Goal: Task Accomplishment & Management: Use online tool/utility

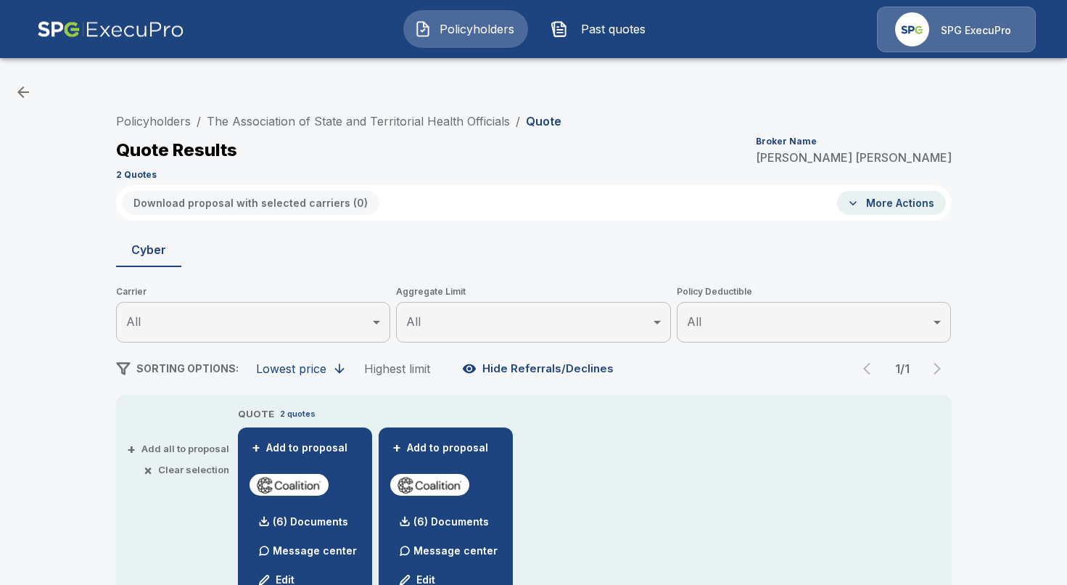
scroll to position [418, 0]
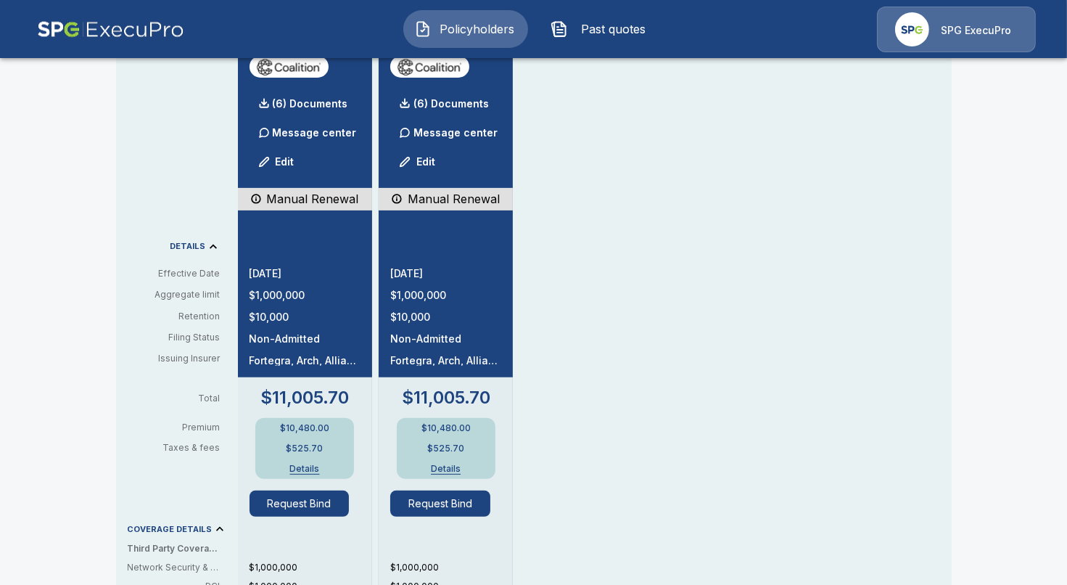
click at [942, 41] on div "SPG ExecuPro" at bounding box center [956, 30] width 159 height 46
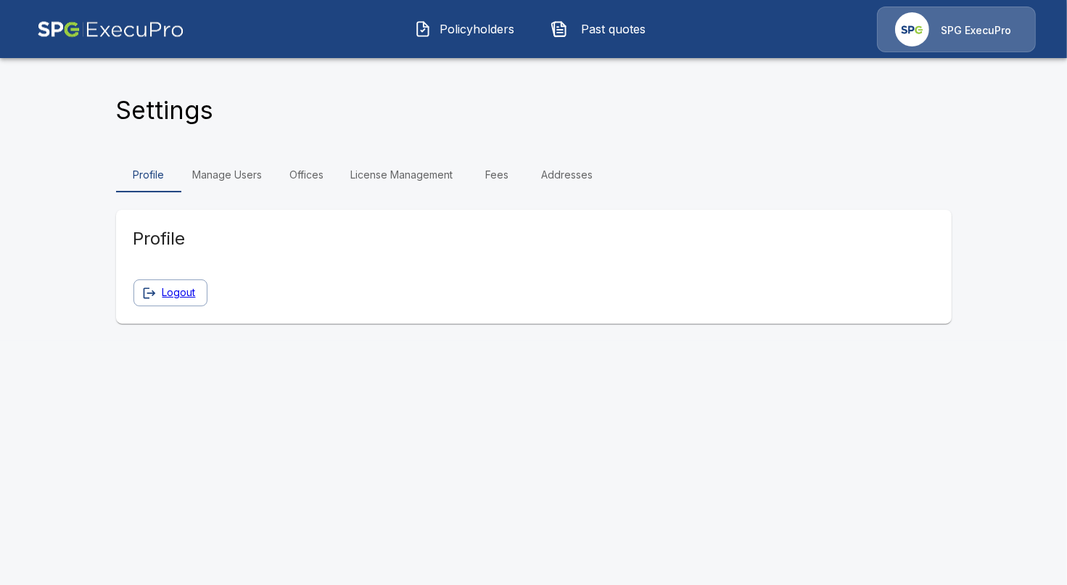
click at [493, 170] on link "Fees" at bounding box center [497, 174] width 65 height 35
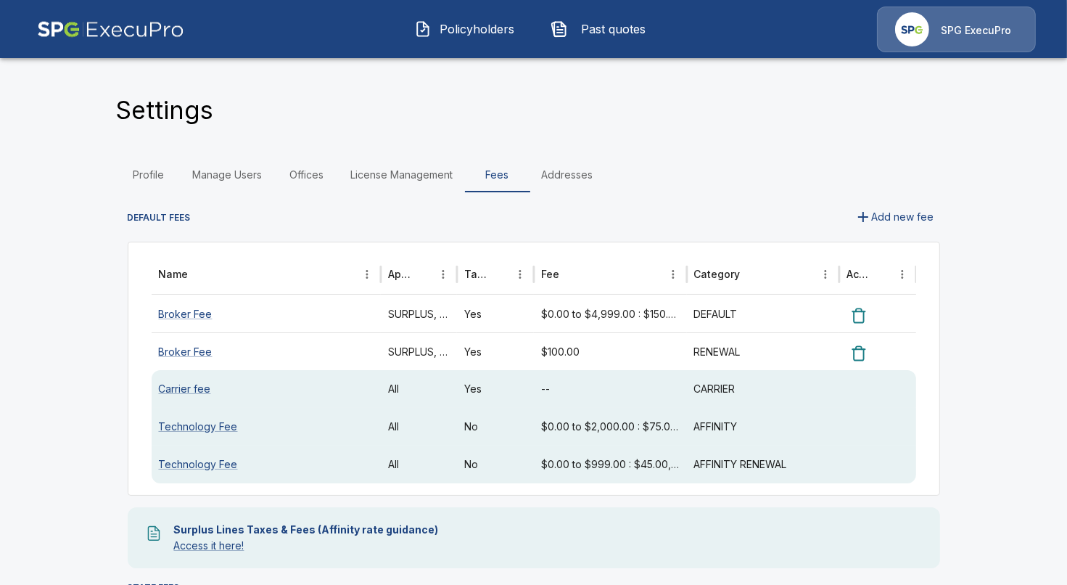
click at [410, 178] on link "License Management" at bounding box center [403, 174] width 126 height 35
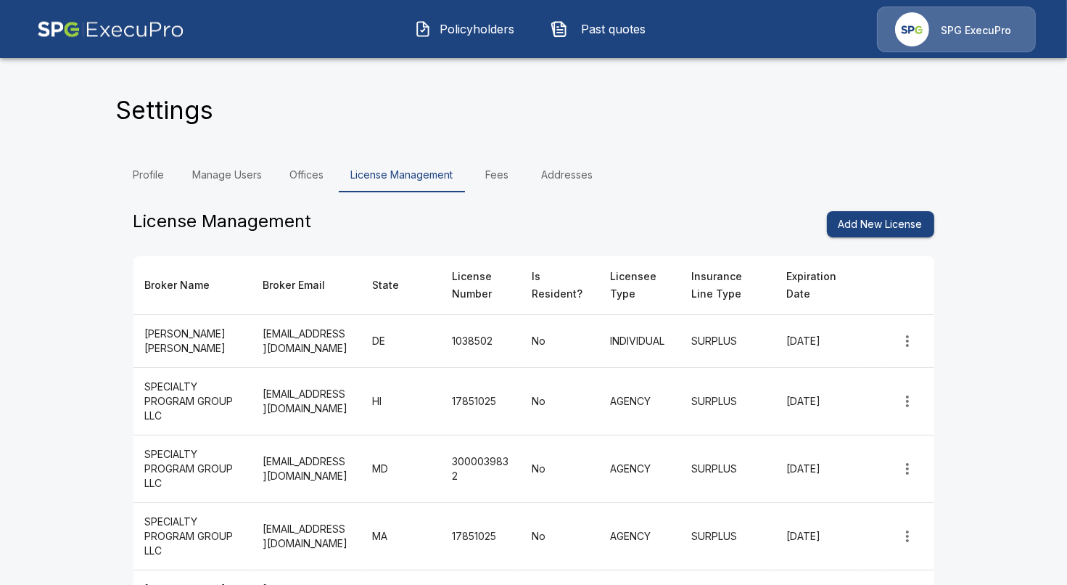
click at [230, 178] on link "Manage Users" at bounding box center [227, 174] width 93 height 35
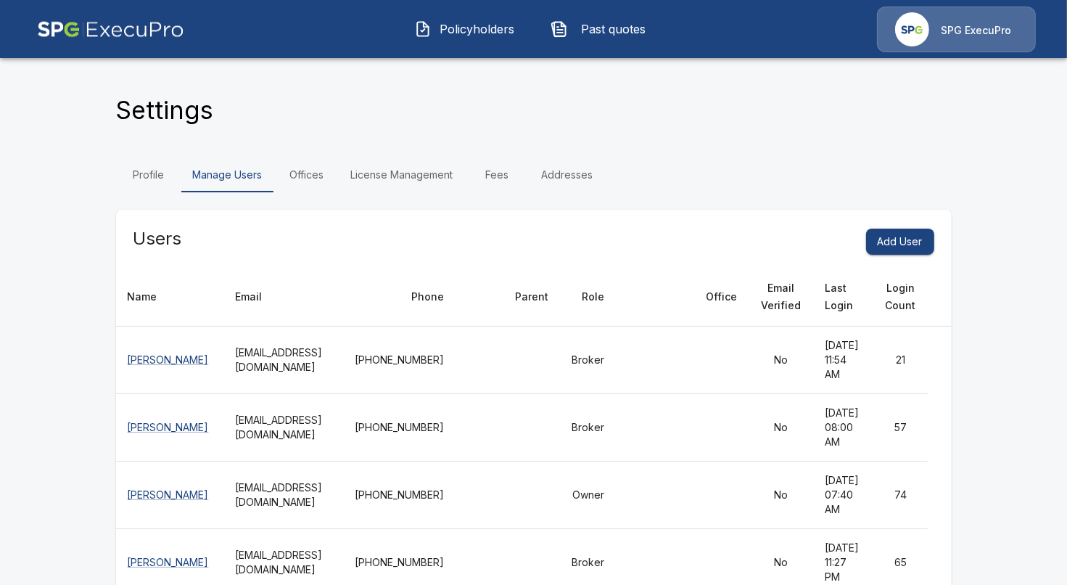
scroll to position [470, 0]
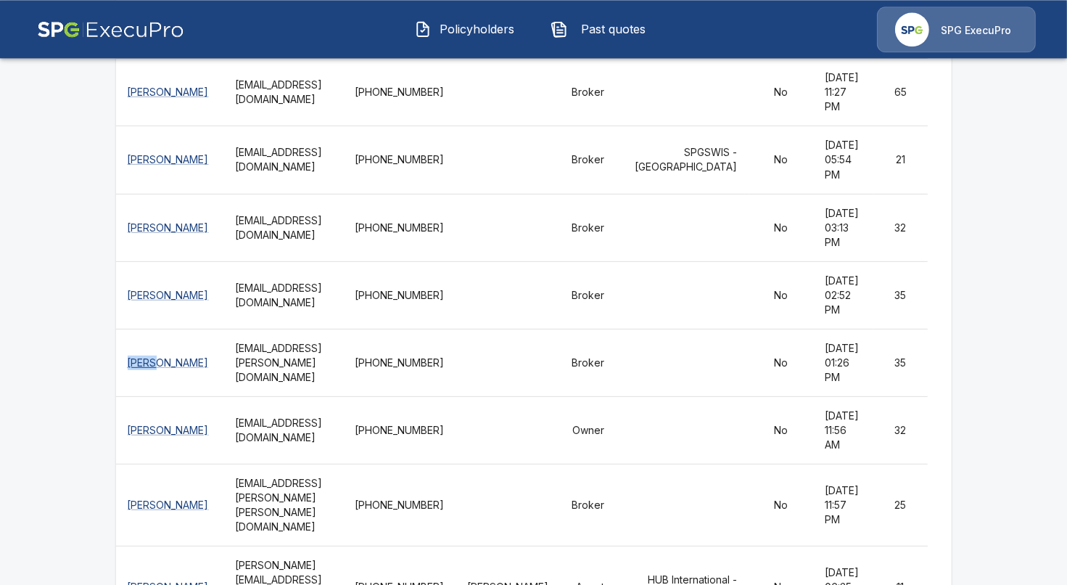
click at [510, 23] on span "Policyholders" at bounding box center [478, 28] width 80 height 17
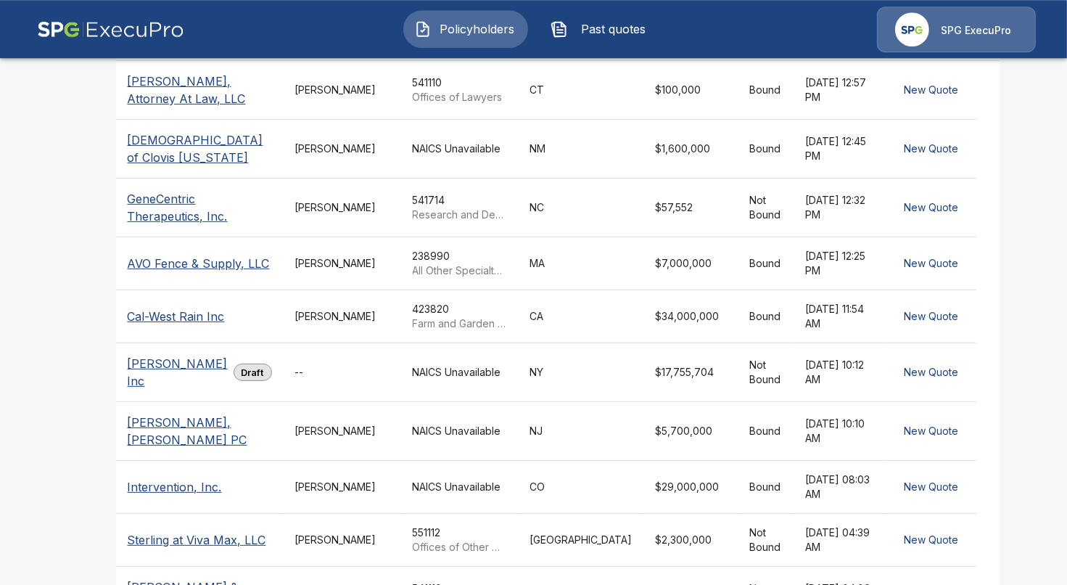
scroll to position [334, 0]
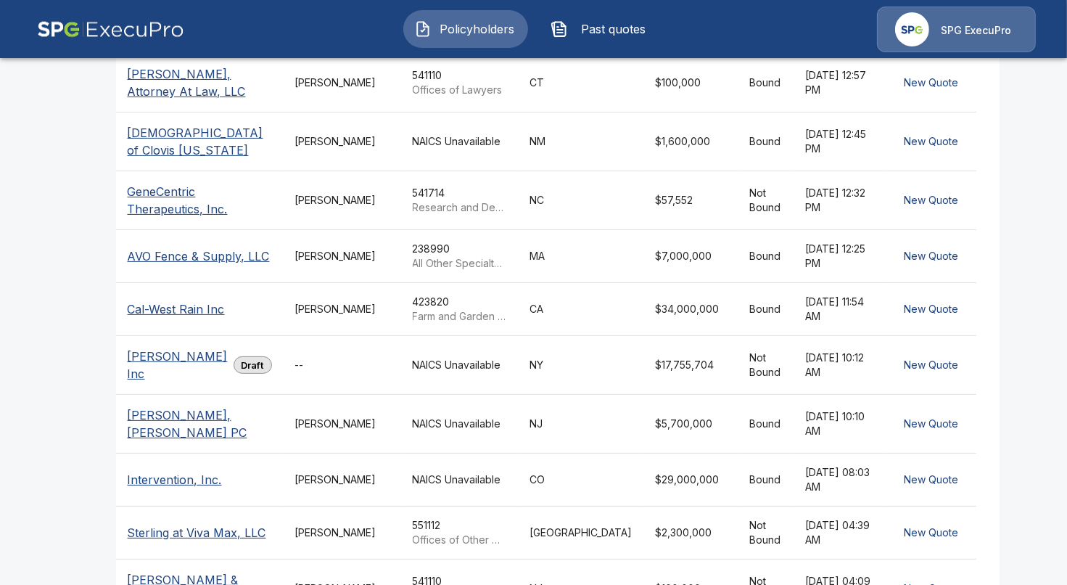
click at [110, 286] on div "Quote and Bind. All in One Place. Copy Application Link Quote Now Search Policy…" at bounding box center [534, 201] width 871 height 961
click at [161, 382] on p "[PERSON_NAME] Inc" at bounding box center [178, 365] width 100 height 35
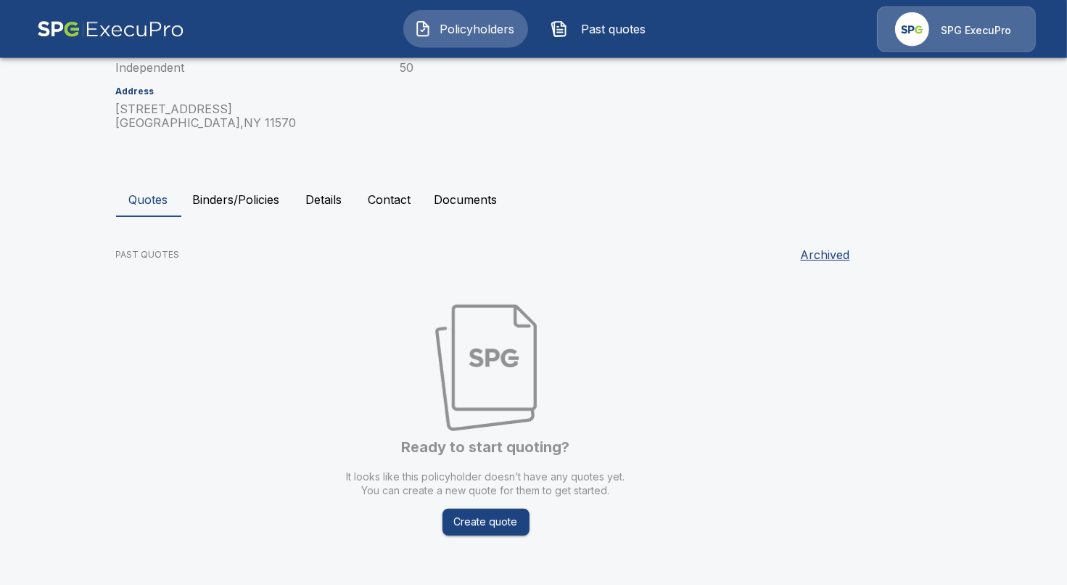
scroll to position [184, 0]
click at [234, 205] on button "Binders/Policies" at bounding box center [236, 198] width 110 height 35
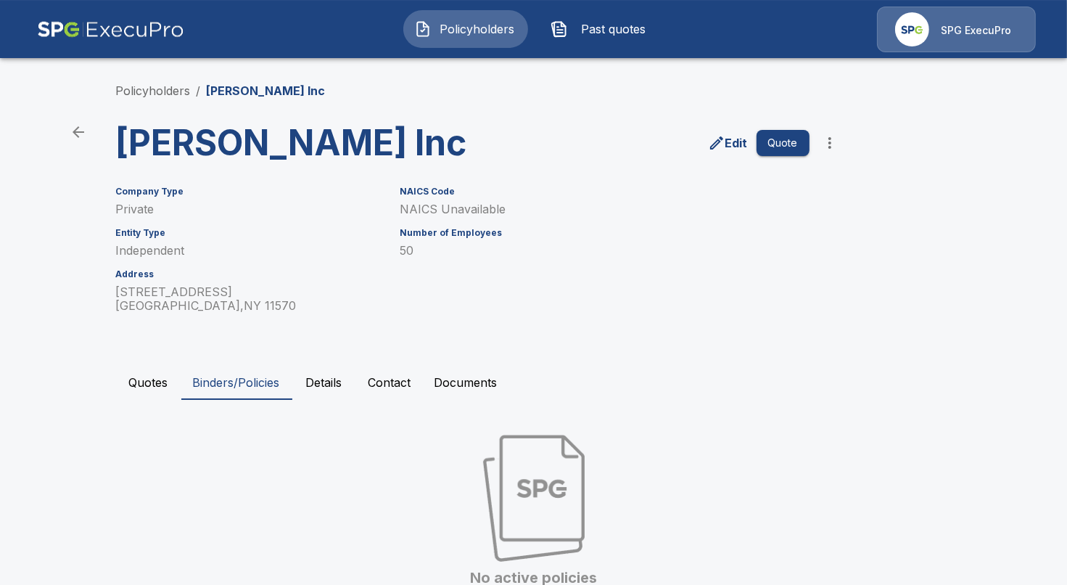
scroll to position [0, 0]
click at [184, 94] on link "Policyholders" at bounding box center [153, 90] width 75 height 15
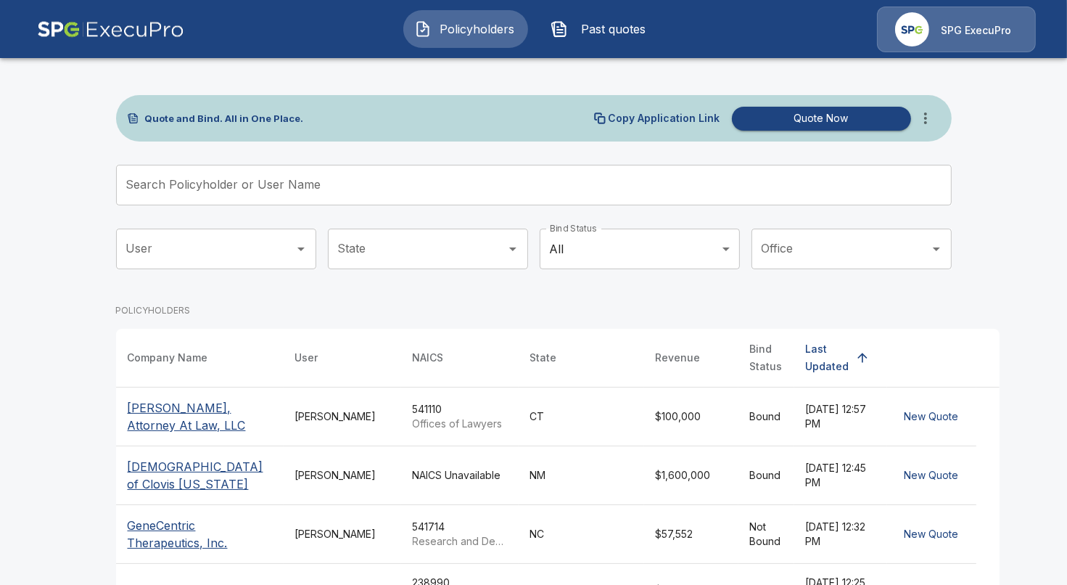
click at [927, 118] on icon "more" at bounding box center [925, 118] width 17 height 17
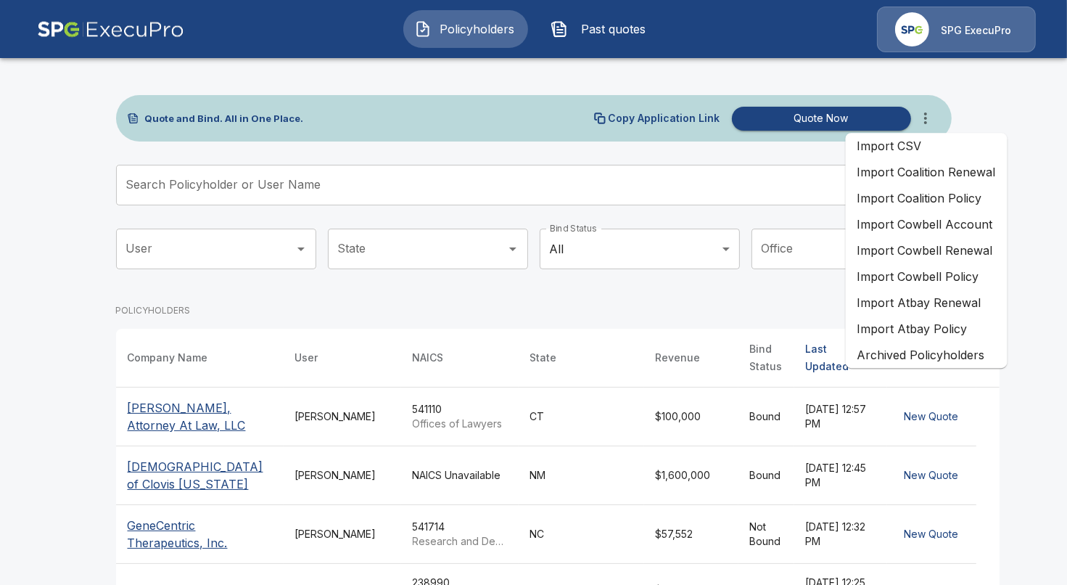
click at [939, 173] on li "Import Coalition Renewal" at bounding box center [927, 172] width 162 height 26
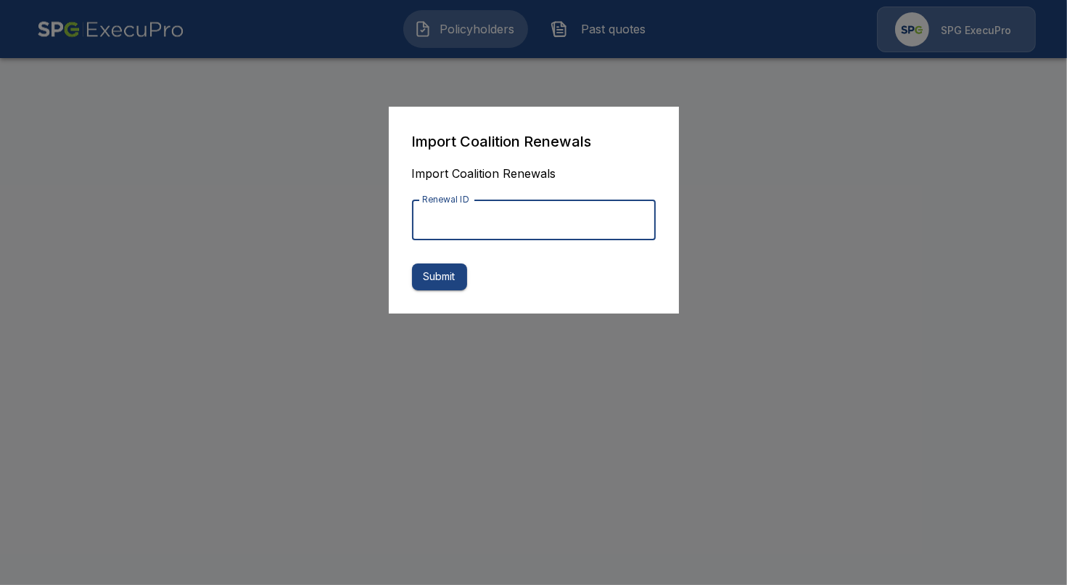
click at [511, 228] on input "Renewal ID" at bounding box center [534, 220] width 244 height 41
paste input "**********"
type input "**********"
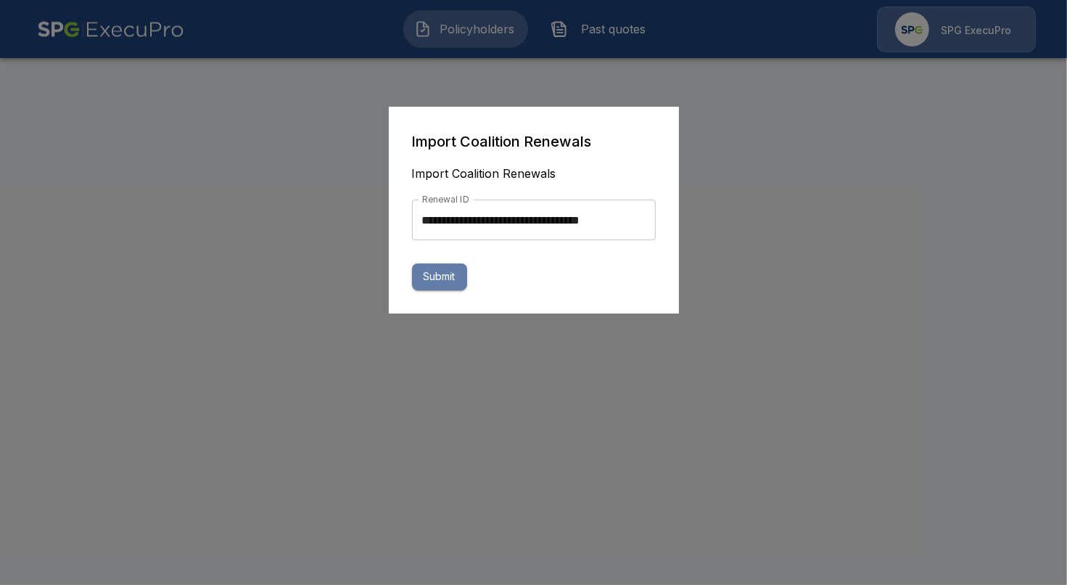
click at [433, 280] on button "Submit" at bounding box center [439, 276] width 55 height 27
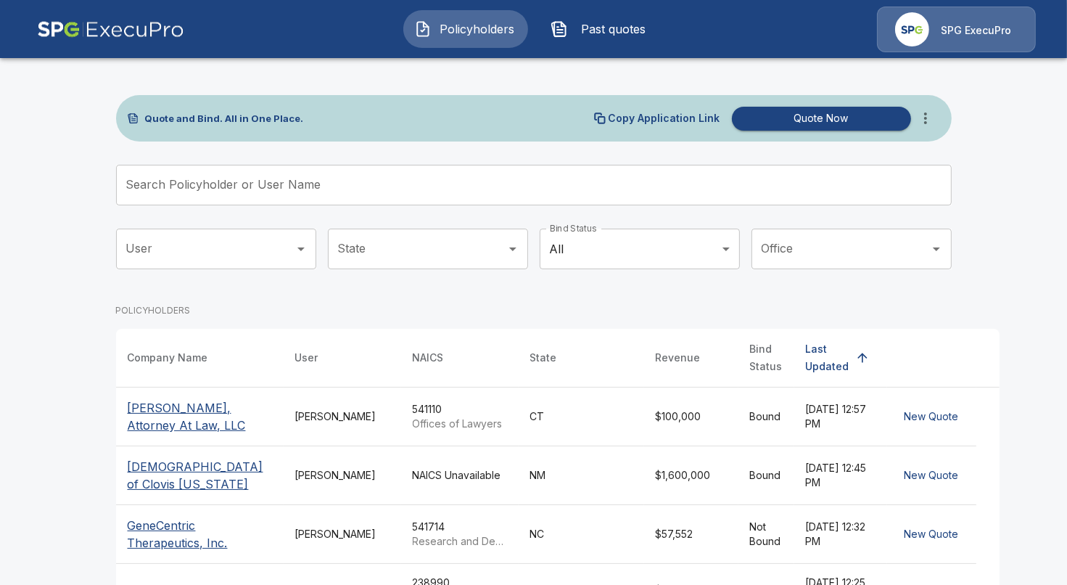
click at [103, 430] on div "Quote and Bind. All in One Place. Copy Application Link Quote Now Search Policy…" at bounding box center [534, 534] width 871 height 961
click at [628, 49] on div "Policyholders Past quotes SPG ExecuPro" at bounding box center [534, 29] width 1040 height 46
click at [602, 38] on button "Past quotes" at bounding box center [602, 29] width 125 height 38
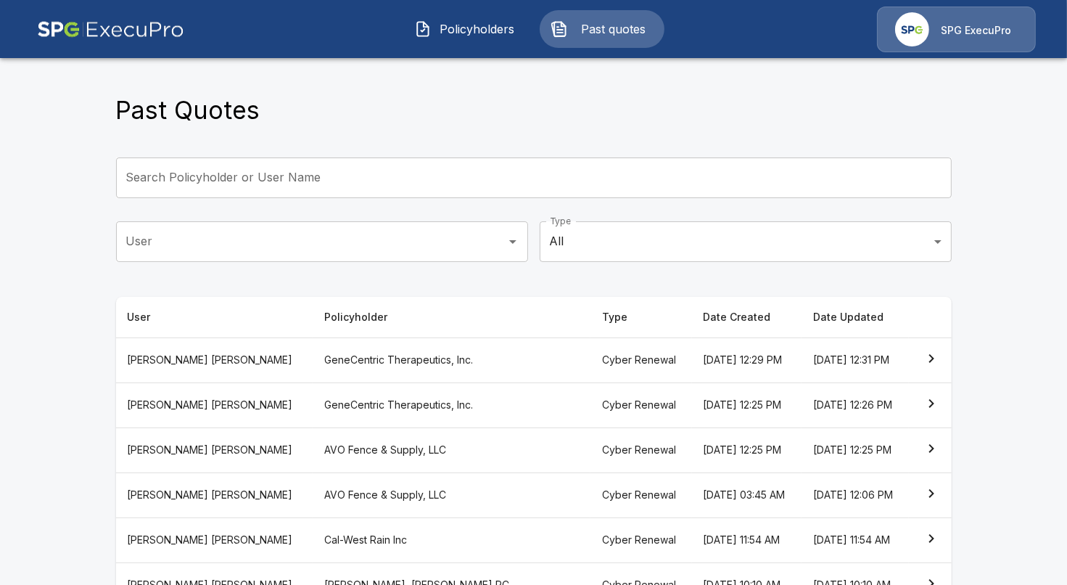
click at [486, 29] on span "Policyholders" at bounding box center [478, 28] width 80 height 17
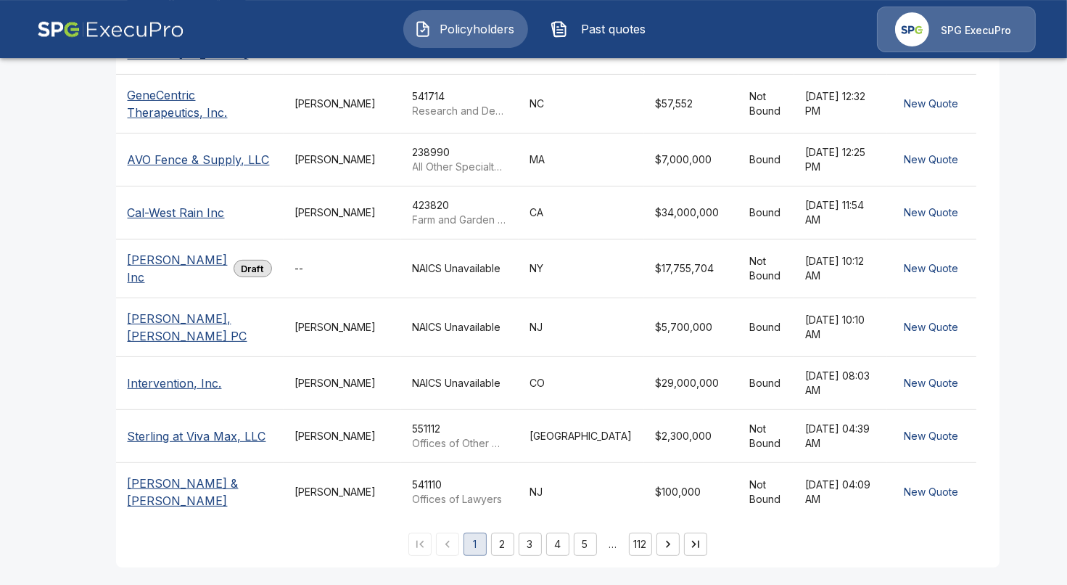
scroll to position [501, 0]
click at [160, 253] on p "[PERSON_NAME] Inc" at bounding box center [178, 268] width 100 height 35
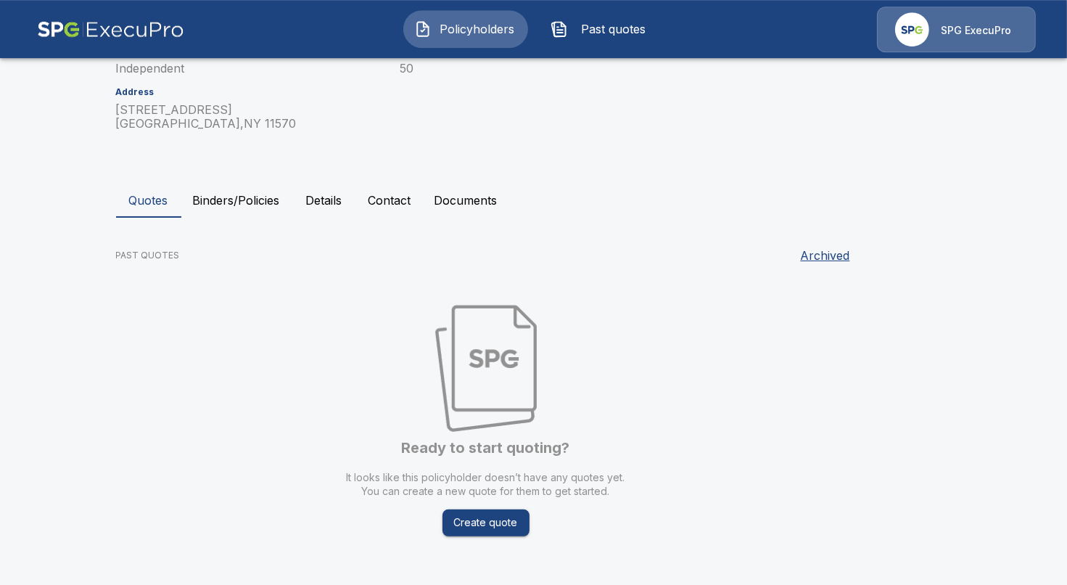
scroll to position [184, 0]
click at [218, 197] on button "Binders/Policies" at bounding box center [236, 198] width 110 height 35
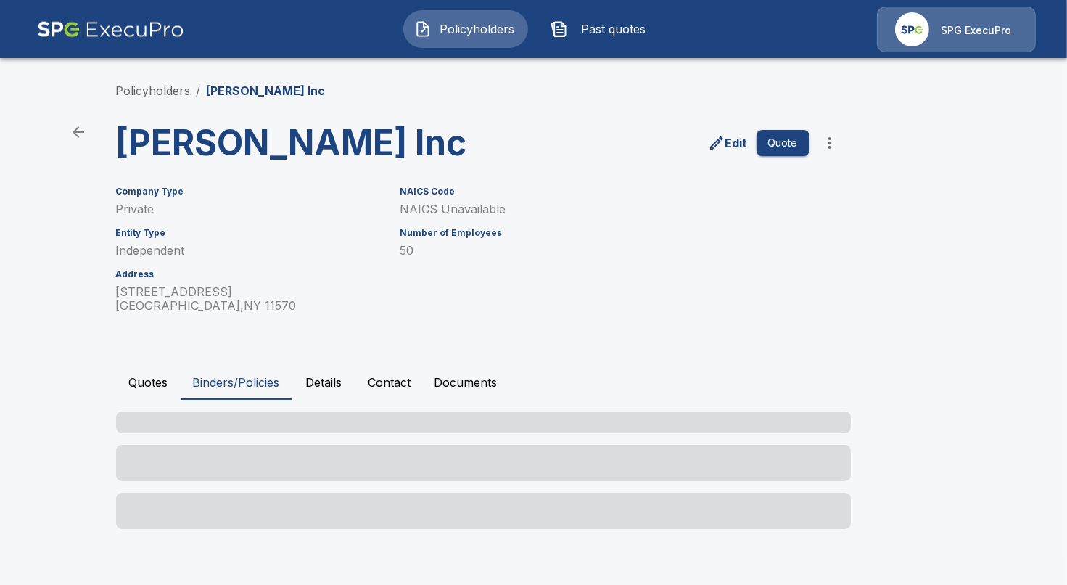
scroll to position [0, 0]
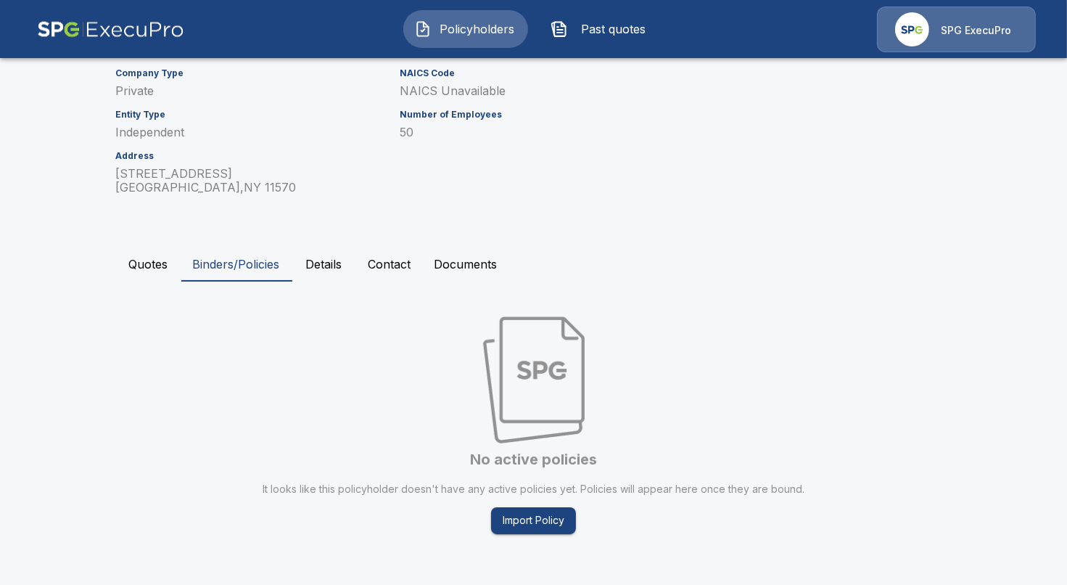
click at [155, 264] on button "Quotes" at bounding box center [148, 264] width 65 height 35
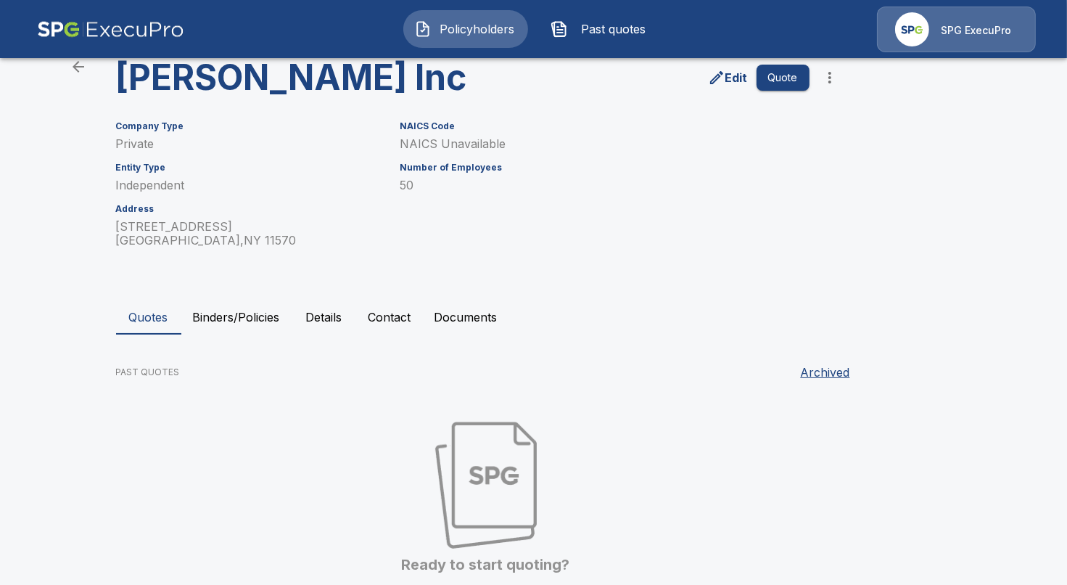
click at [727, 81] on p "Edit" at bounding box center [737, 77] width 22 height 17
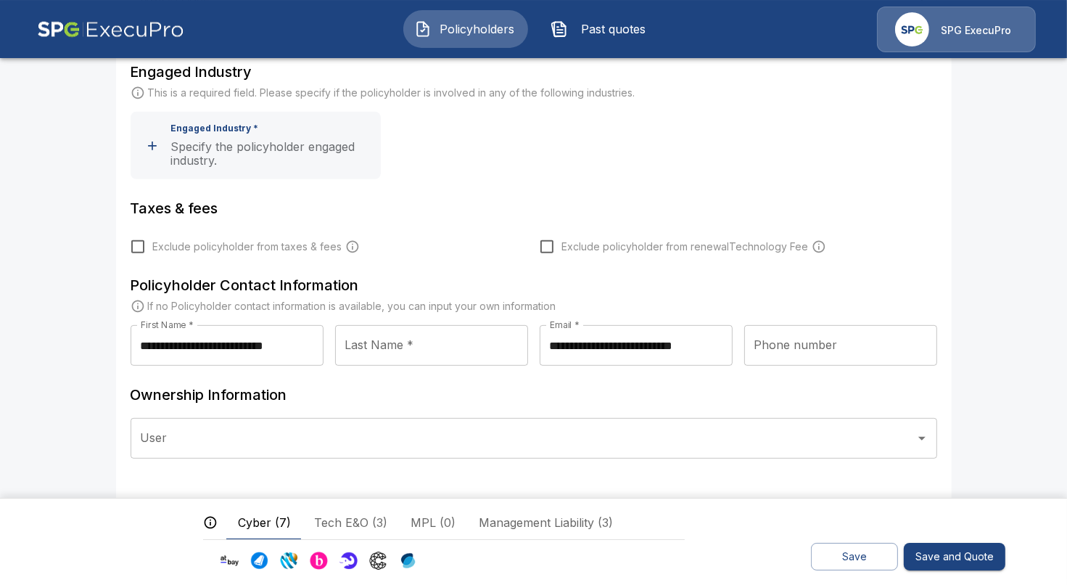
scroll to position [589, 0]
click at [378, 459] on div "User User" at bounding box center [534, 444] width 807 height 52
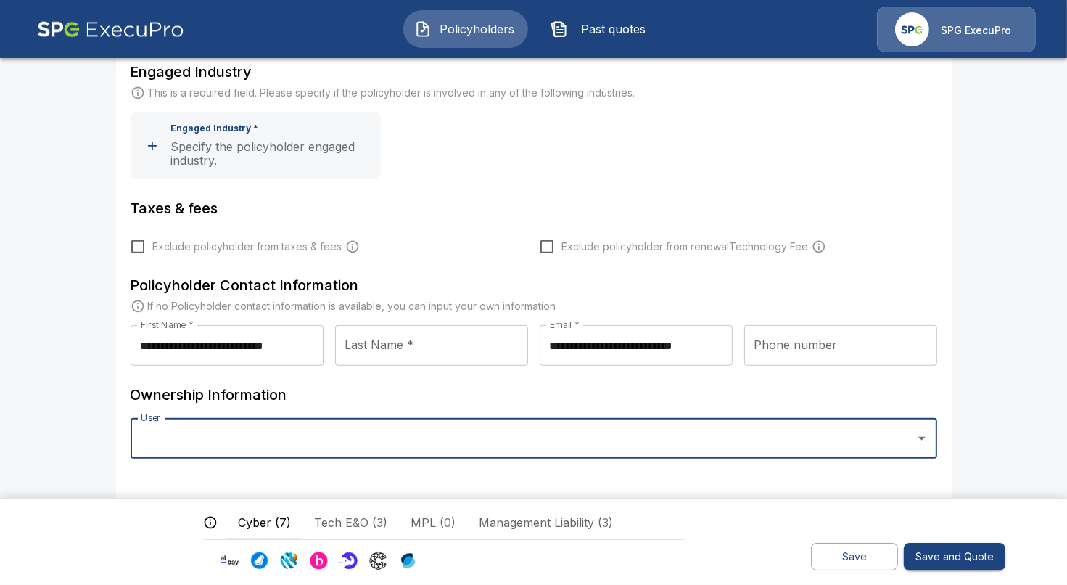
click at [382, 443] on input "User" at bounding box center [523, 438] width 772 height 28
click at [311, 495] on li "Dekotah Moreno" at bounding box center [534, 504] width 807 height 26
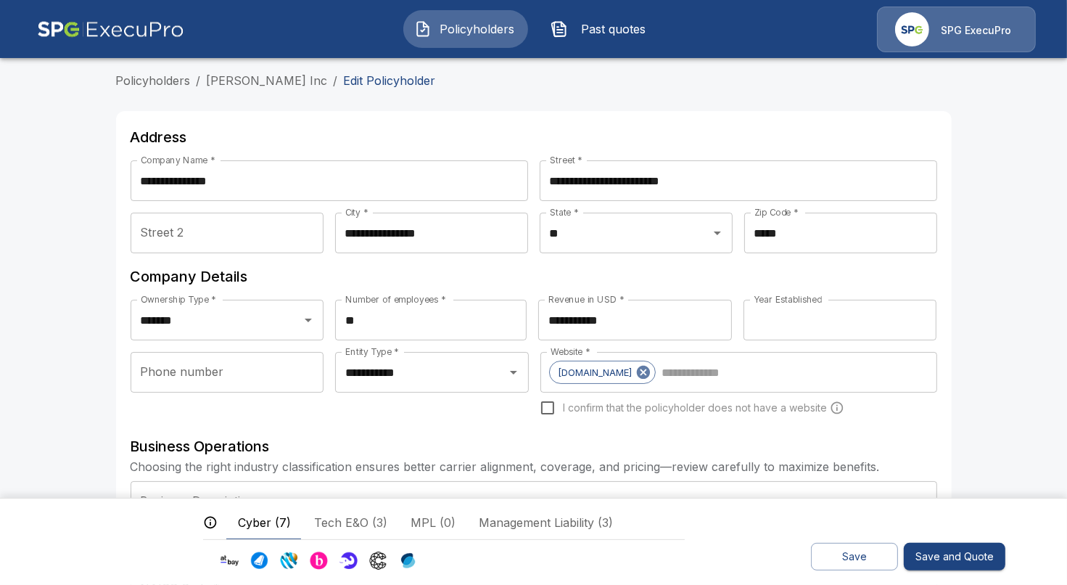
scroll to position [0, 0]
type input "**********"
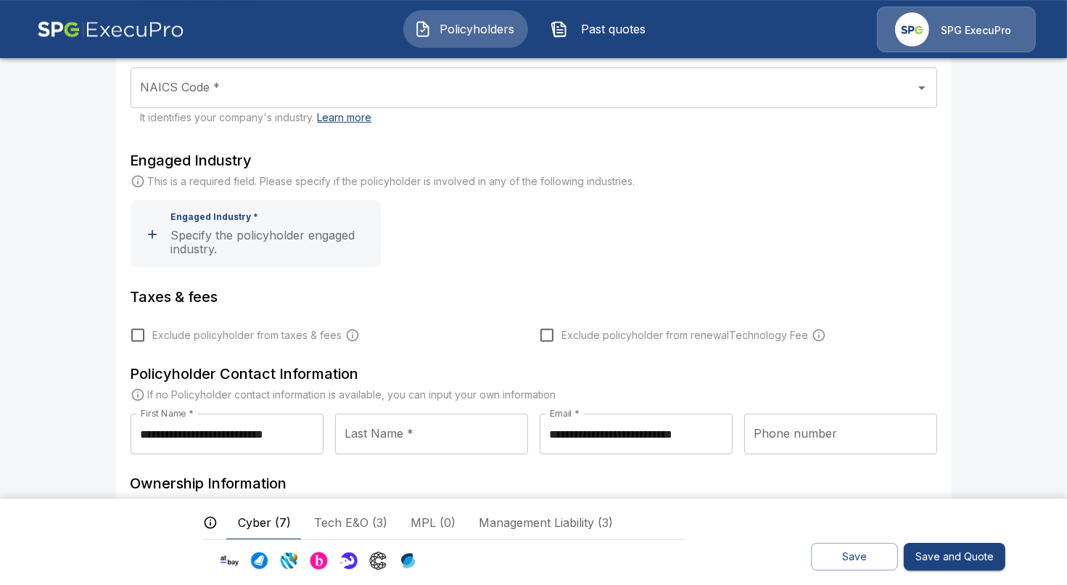
scroll to position [501, 0]
click at [875, 547] on button "Save" at bounding box center [854, 557] width 87 height 28
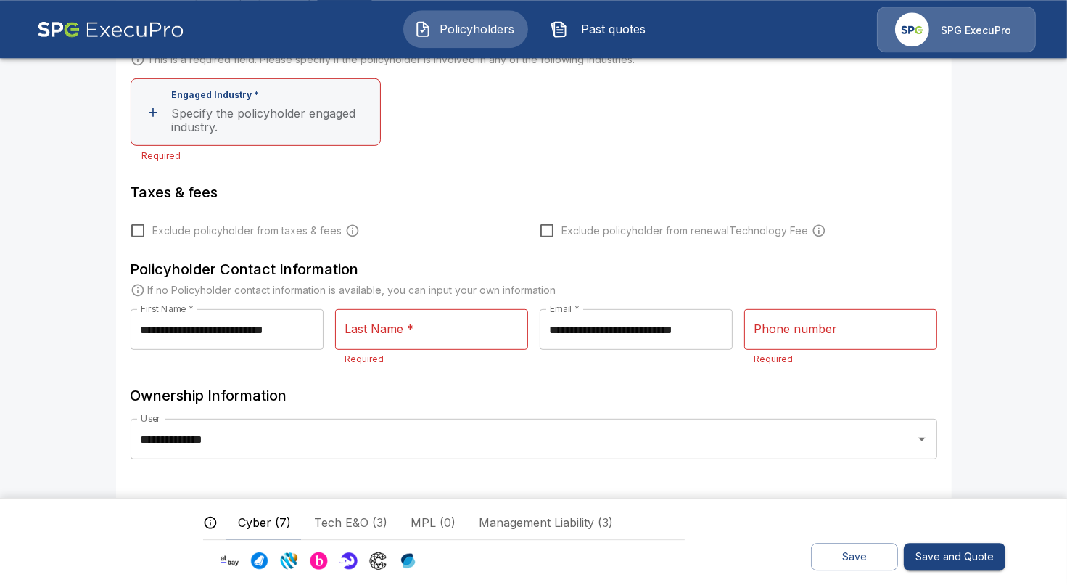
scroll to position [623, 0]
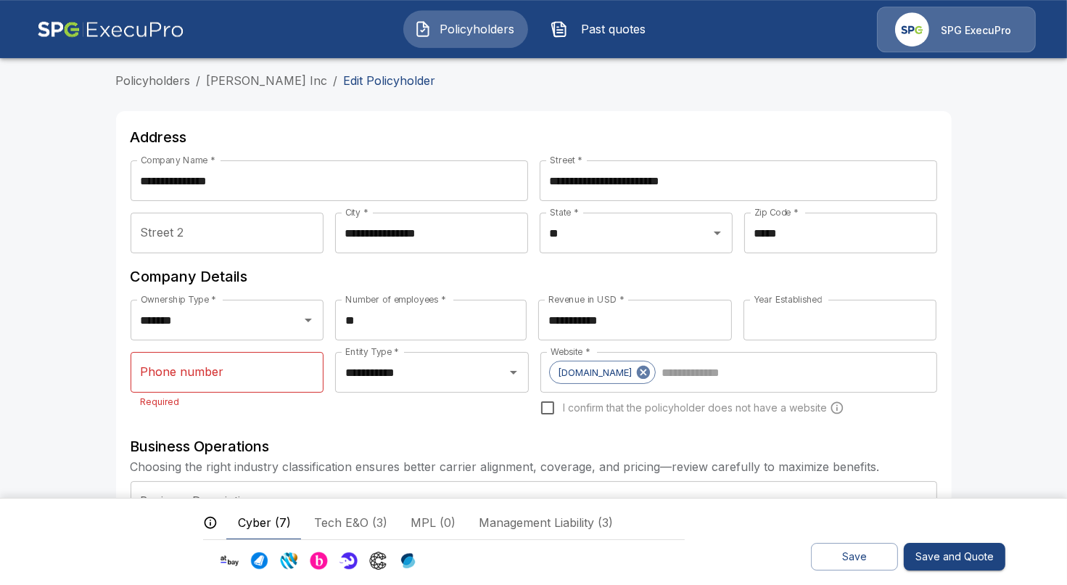
scroll to position [0, 0]
click at [234, 83] on link "[PERSON_NAME] Inc" at bounding box center [267, 80] width 121 height 15
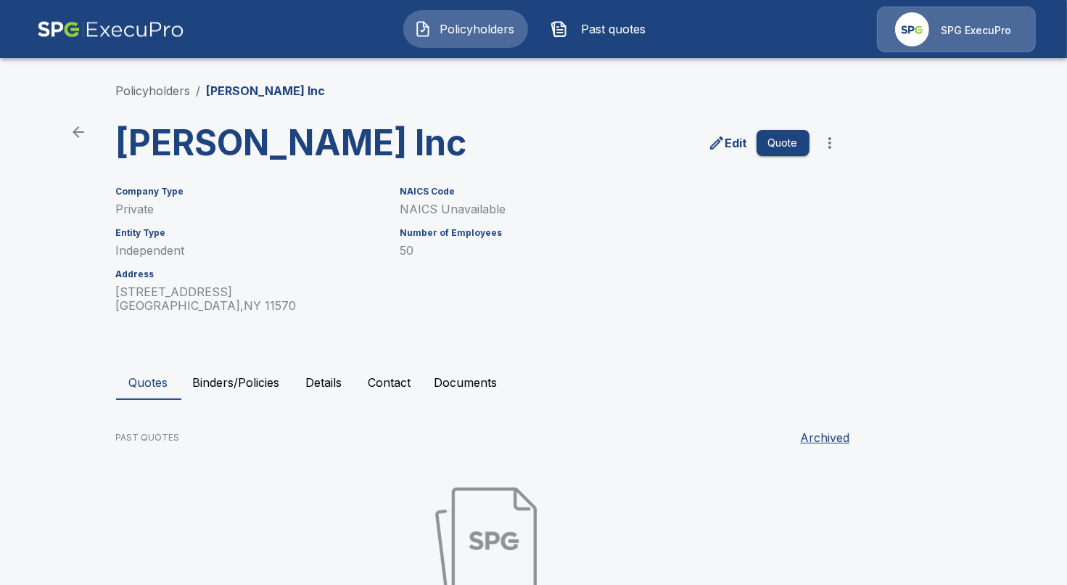
click at [966, 177] on div "Policyholders / [PERSON_NAME] Inc [PERSON_NAME] Inc Edit Quote Company Type Pri…" at bounding box center [534, 411] width 871 height 715
click at [167, 87] on link "Policyholders" at bounding box center [153, 90] width 75 height 15
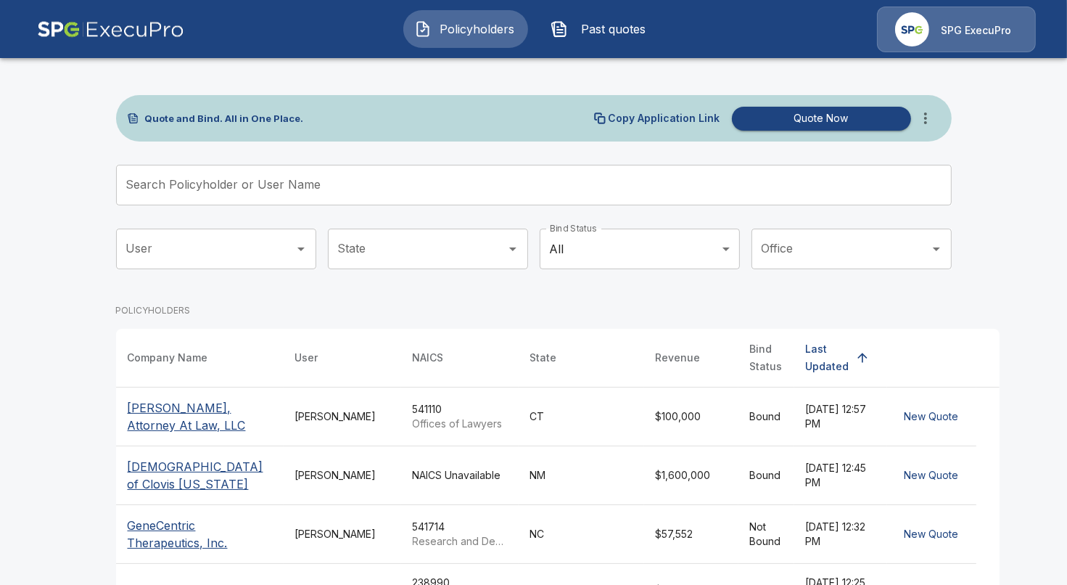
click at [932, 123] on icon "more" at bounding box center [925, 118] width 17 height 17
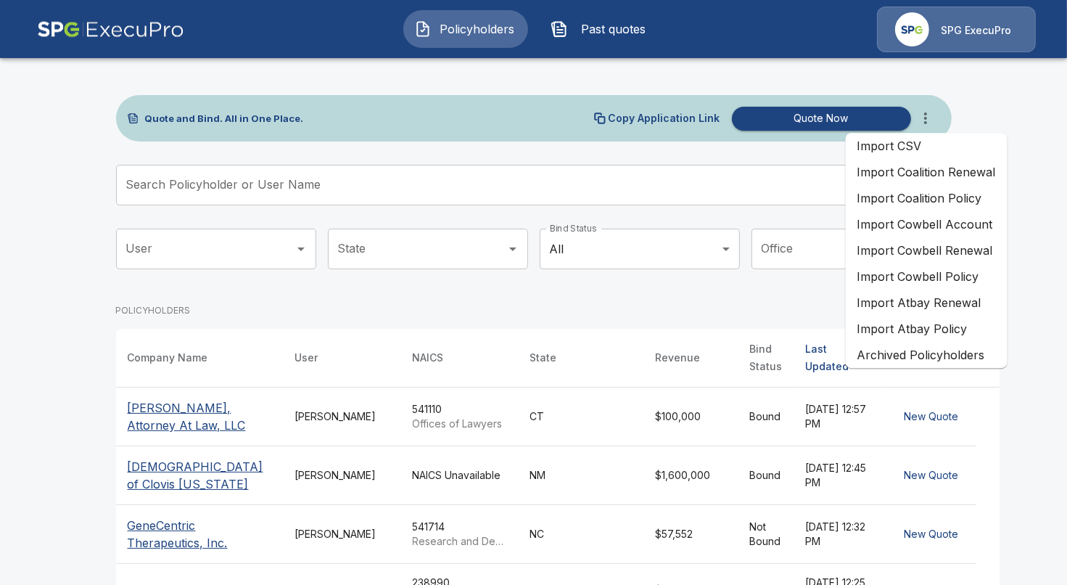
click at [957, 202] on li "Import Coalition Policy" at bounding box center [927, 198] width 162 height 26
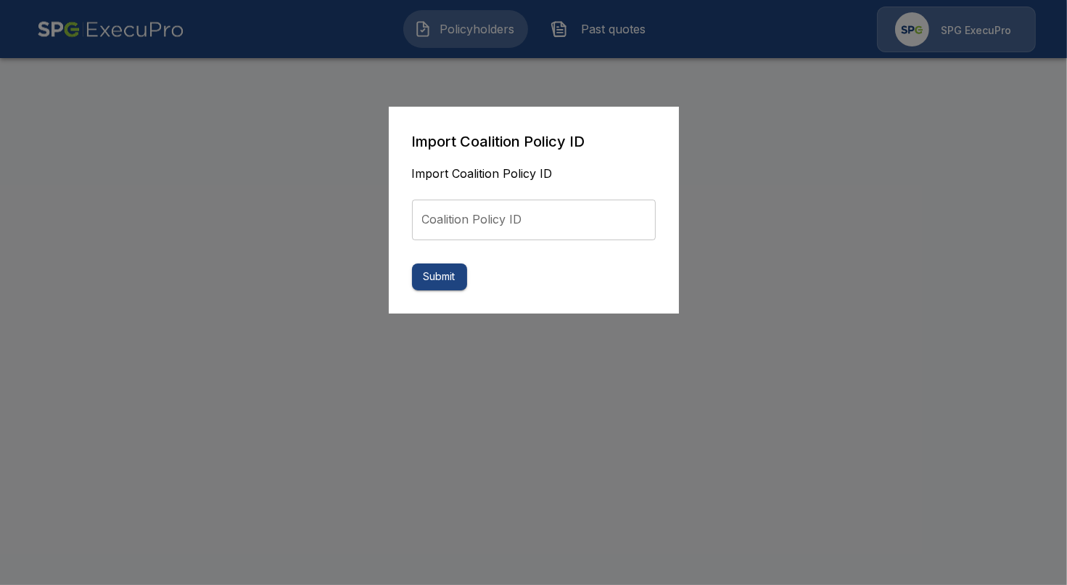
click at [507, 210] on input "Coalition Policy ID" at bounding box center [534, 220] width 244 height 41
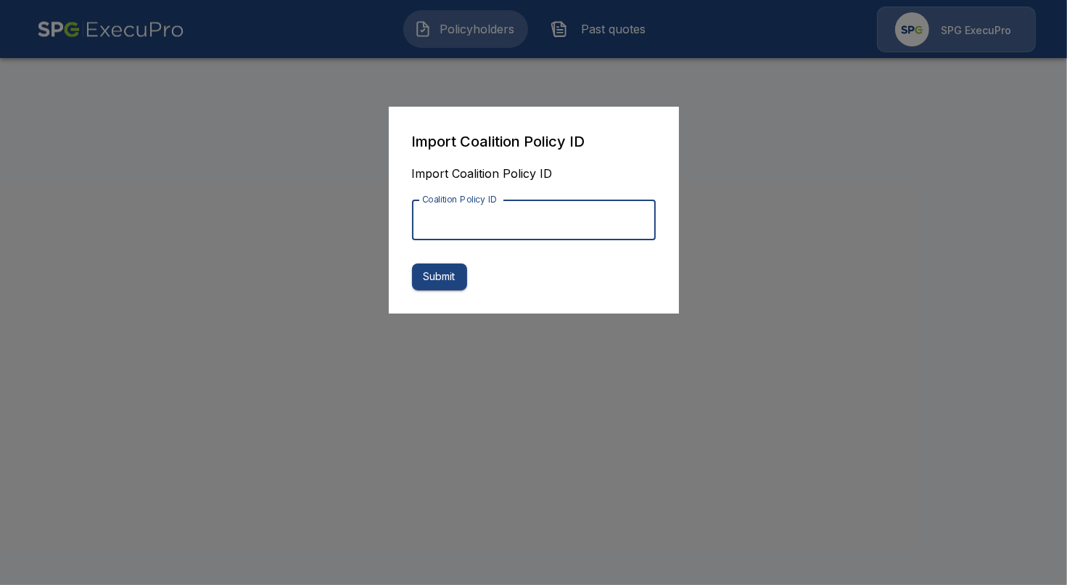
paste input "**********"
type input "**********"
click at [433, 272] on button "Submit" at bounding box center [439, 276] width 55 height 27
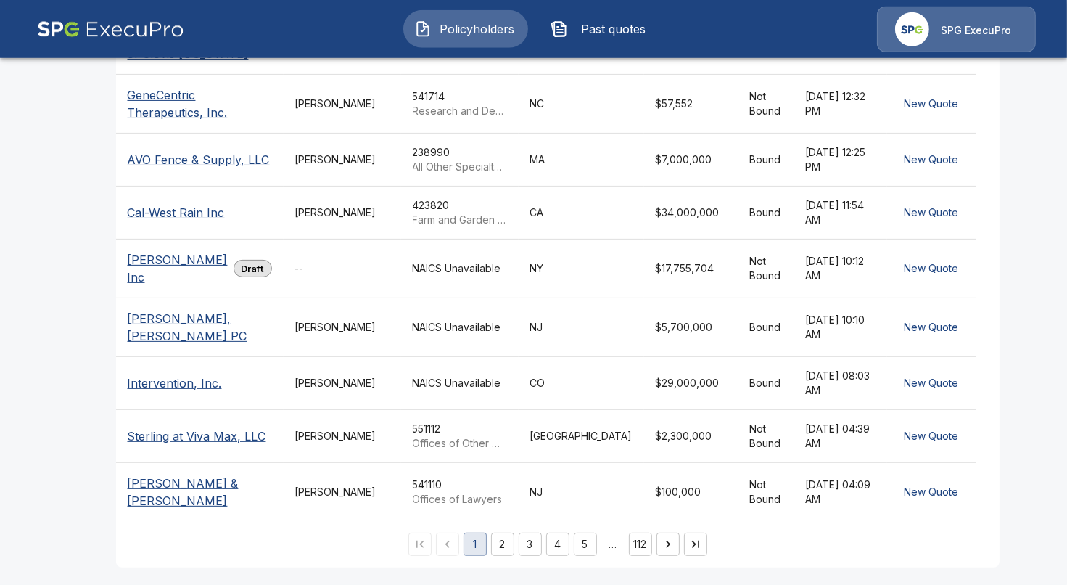
scroll to position [501, 0]
click at [159, 251] on p "[PERSON_NAME] Inc" at bounding box center [178, 268] width 100 height 35
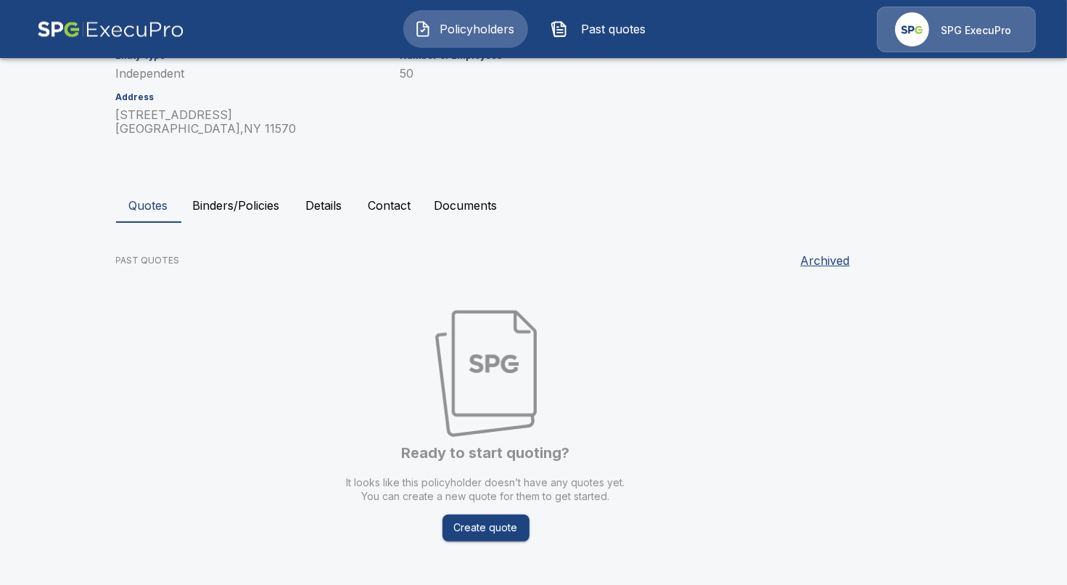
scroll to position [184, 0]
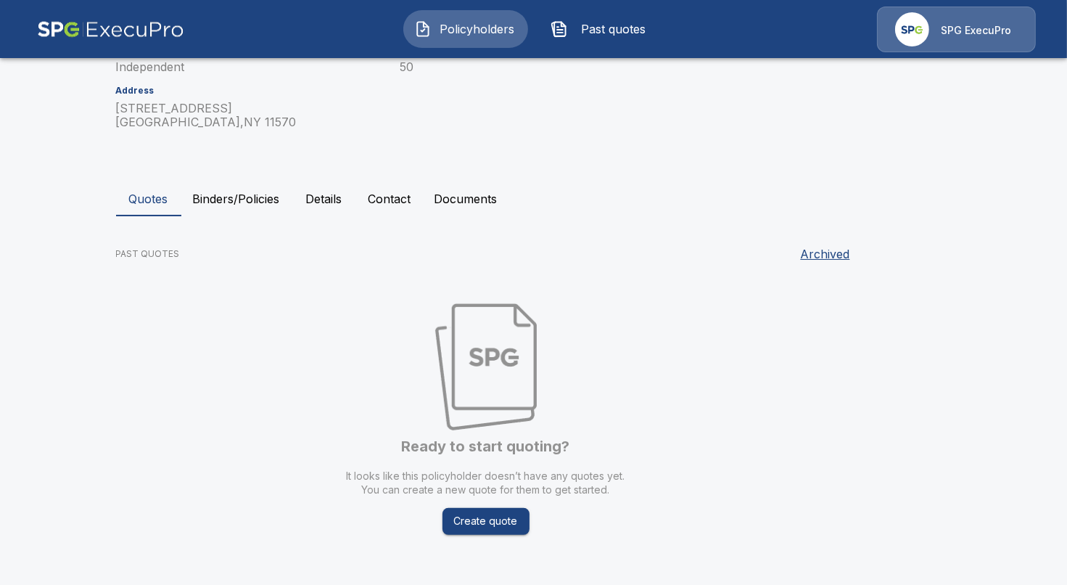
click at [213, 200] on button "Binders/Policies" at bounding box center [236, 198] width 110 height 35
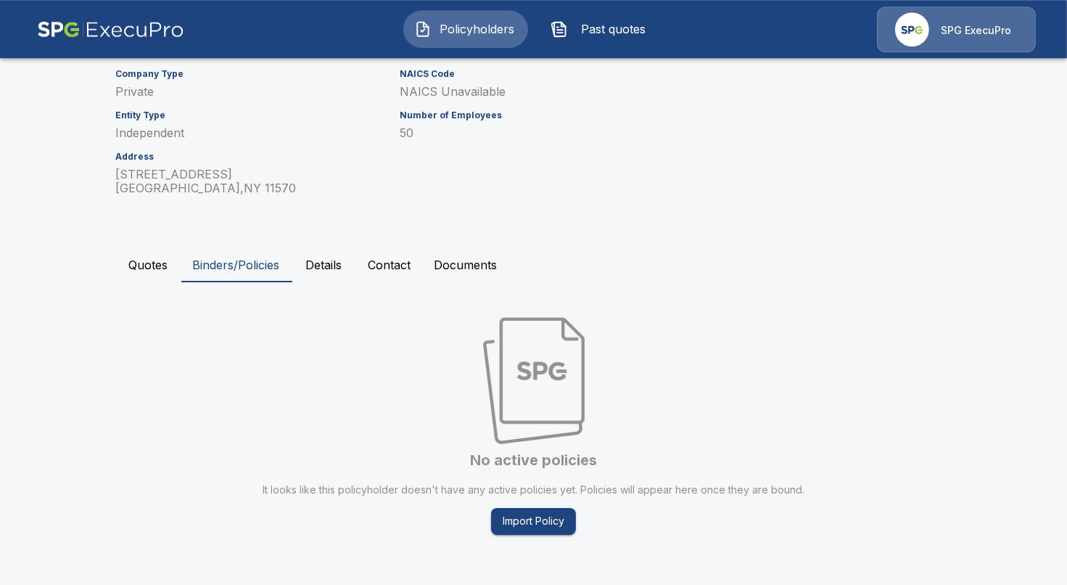
scroll to position [118, 0]
click at [315, 255] on button "Details" at bounding box center [324, 264] width 65 height 35
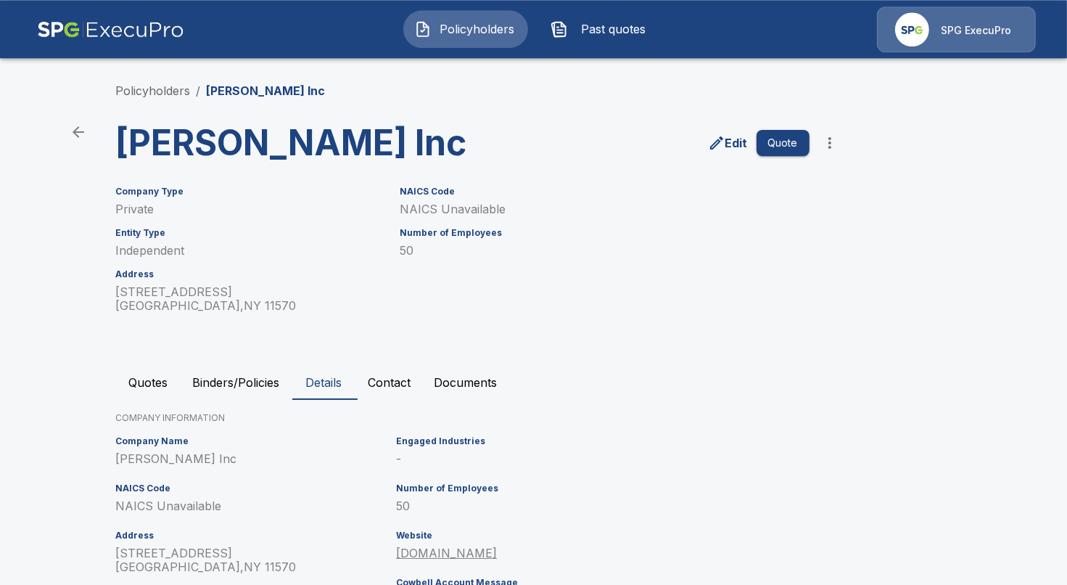
scroll to position [0, 0]
click at [202, 383] on button "Binders/Policies" at bounding box center [236, 382] width 110 height 35
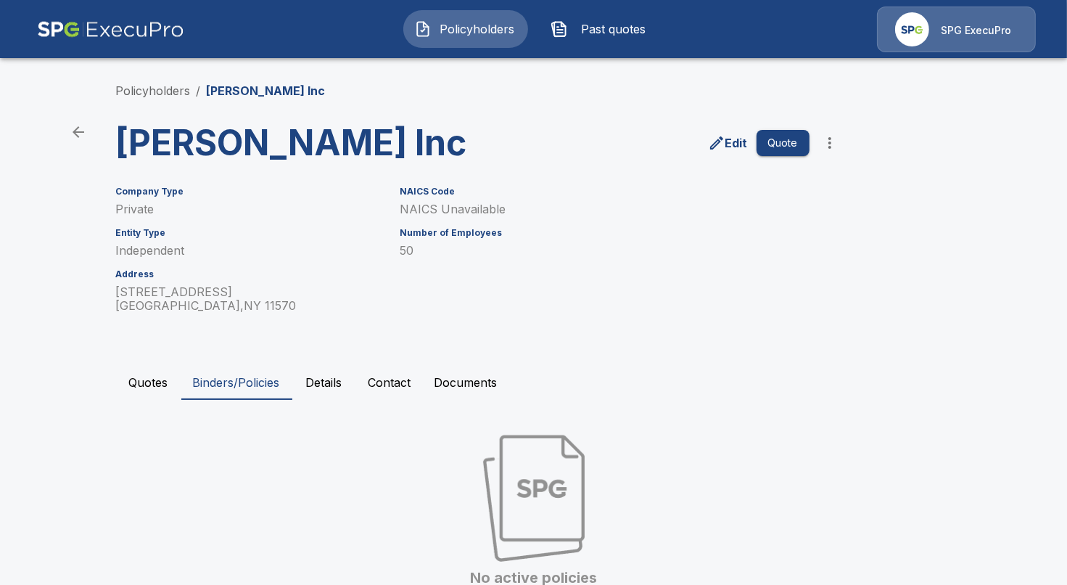
click at [154, 387] on button "Quotes" at bounding box center [148, 382] width 65 height 35
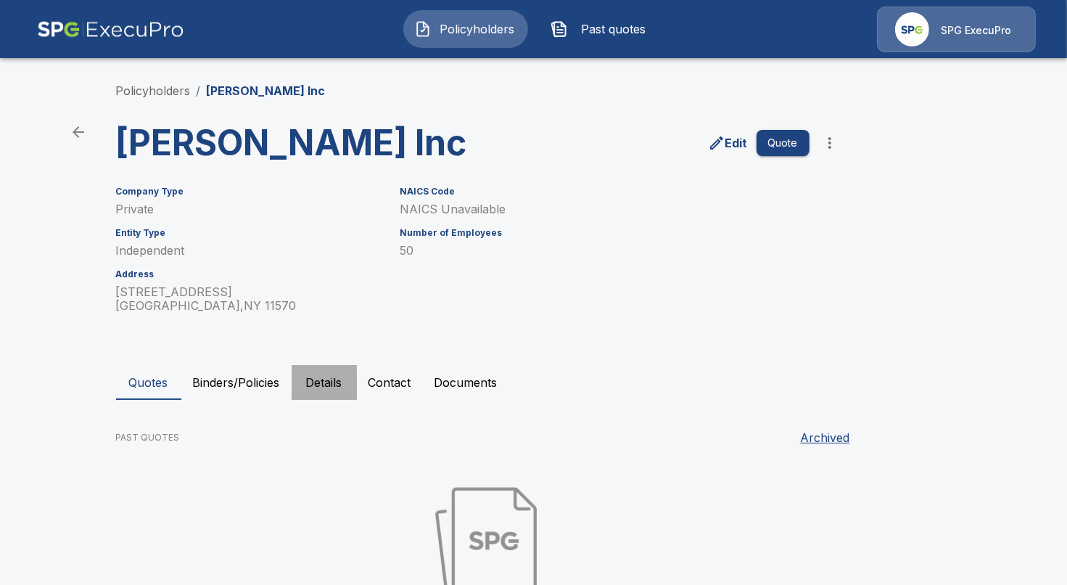
click at [327, 396] on button "Details" at bounding box center [324, 382] width 65 height 35
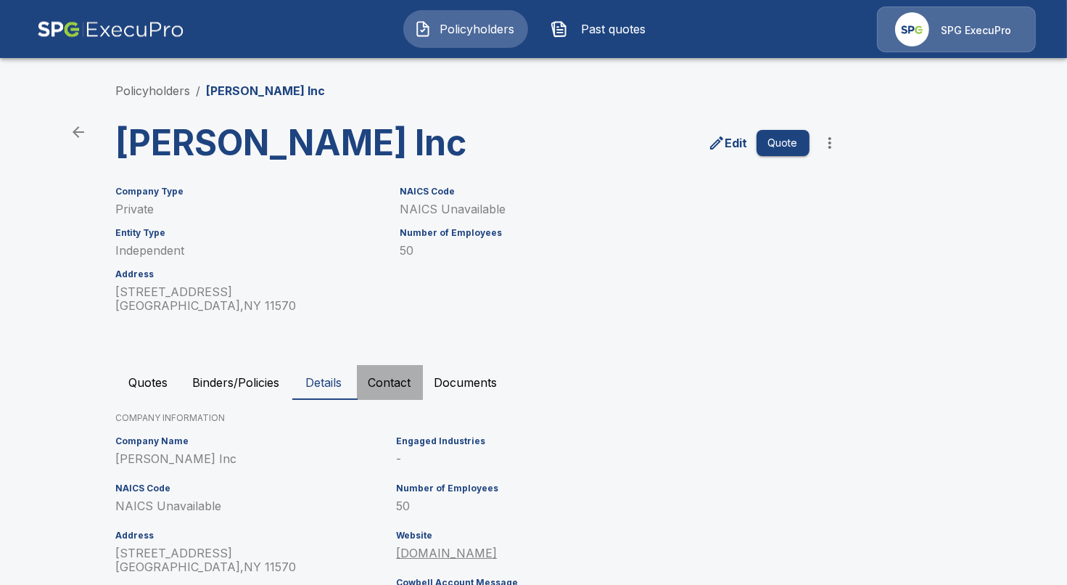
click at [374, 379] on button "Contact" at bounding box center [390, 382] width 66 height 35
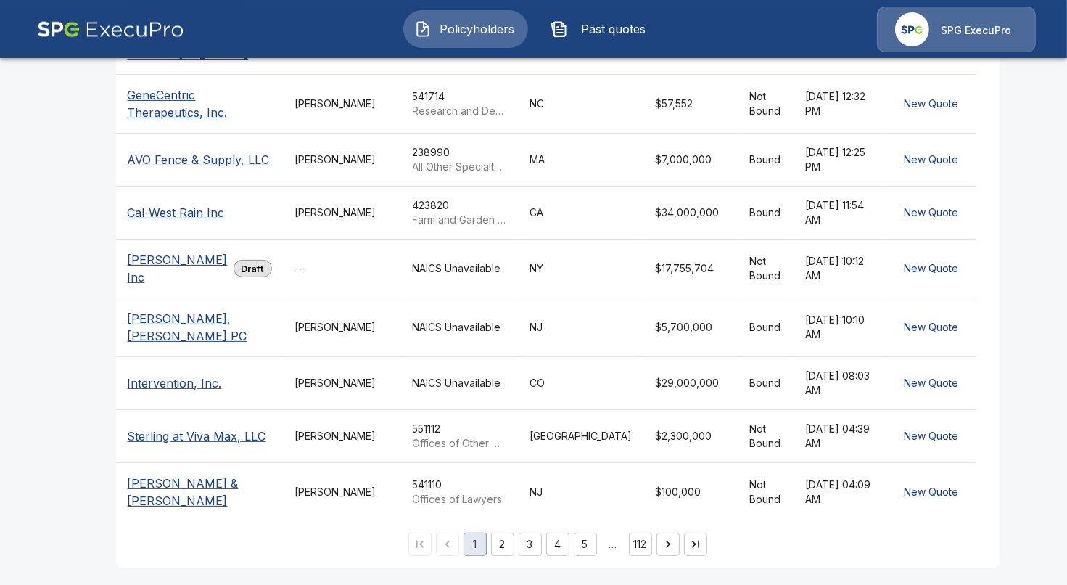
scroll to position [502, 0]
click at [284, 251] on td "--" at bounding box center [343, 268] width 118 height 59
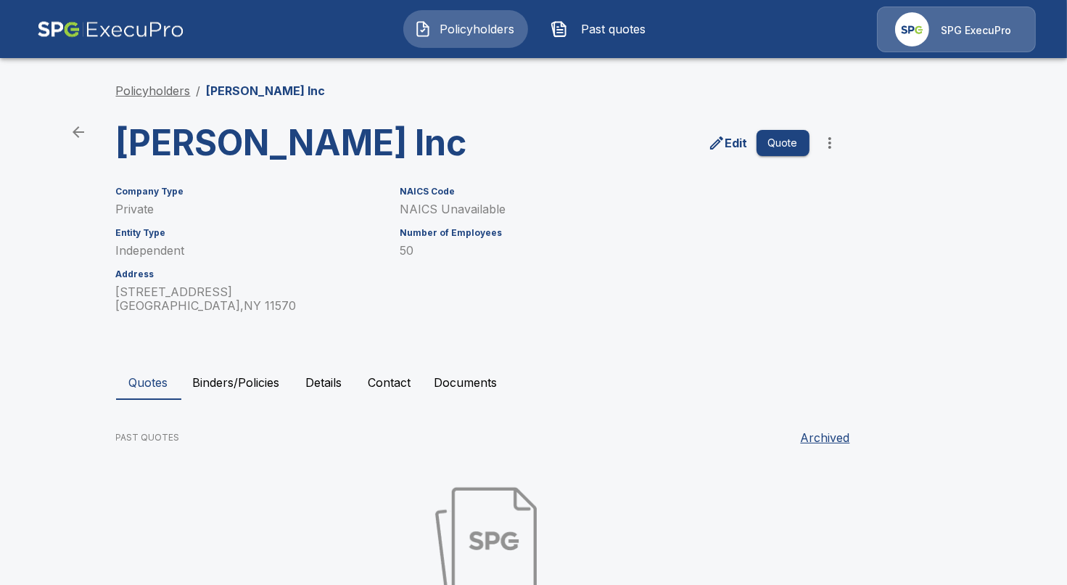
click at [173, 87] on link "Policyholders" at bounding box center [153, 90] width 75 height 15
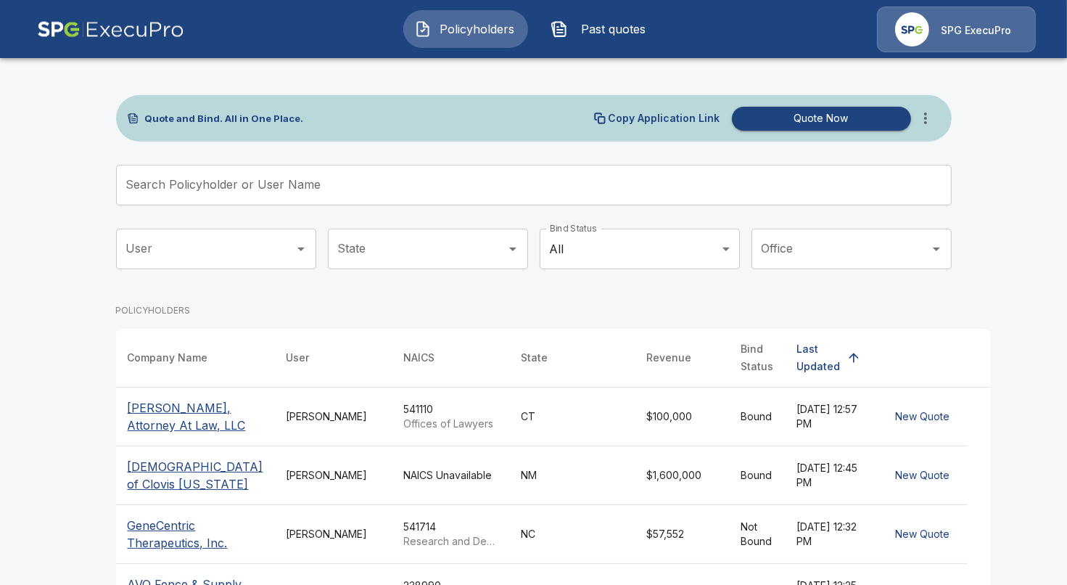
click at [922, 125] on icon "more" at bounding box center [925, 118] width 17 height 17
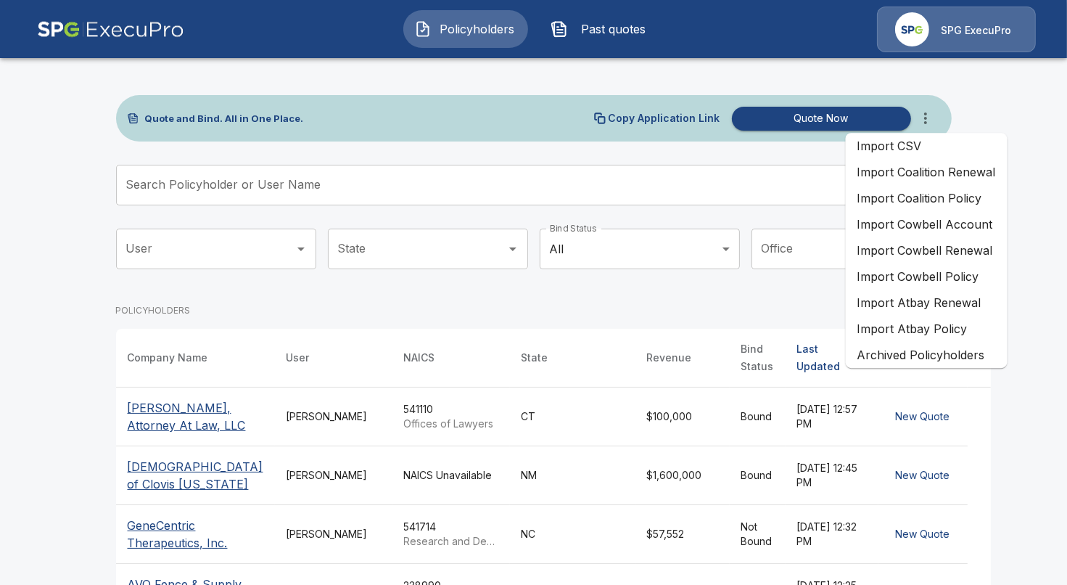
click at [932, 176] on li "Import Coalition Renewal" at bounding box center [927, 172] width 162 height 26
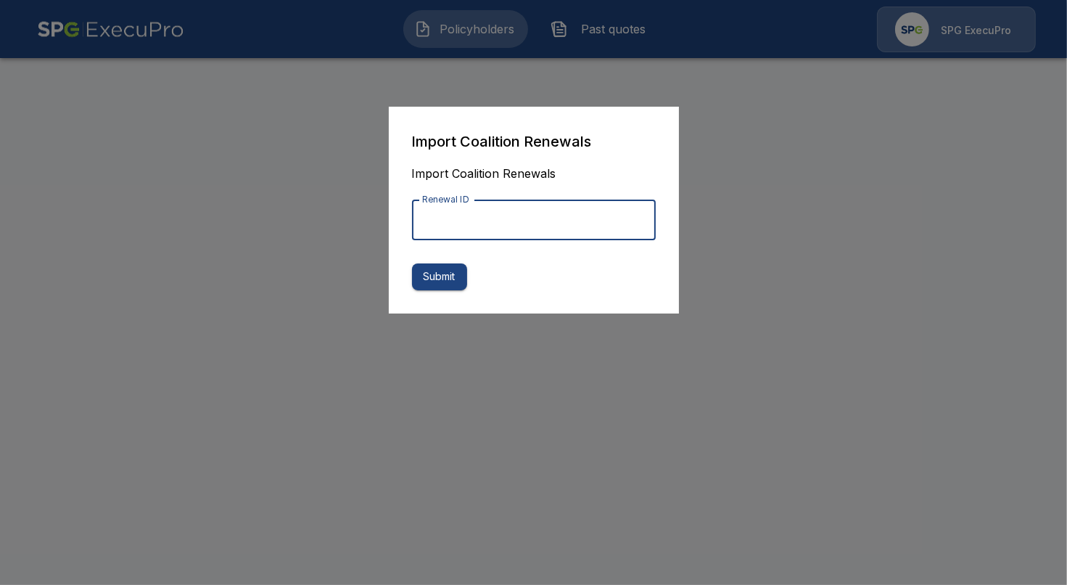
click at [530, 218] on input "Renewal ID" at bounding box center [534, 220] width 244 height 41
paste input "**********"
type input "**********"
click at [448, 284] on button "Submit" at bounding box center [439, 276] width 55 height 27
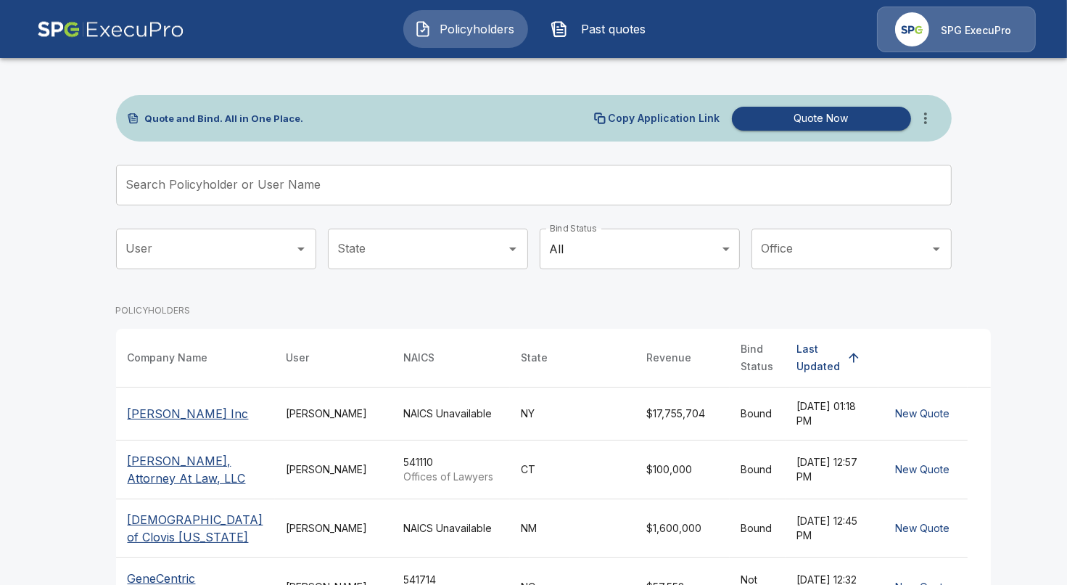
click at [275, 393] on td "[PERSON_NAME]" at bounding box center [334, 413] width 118 height 53
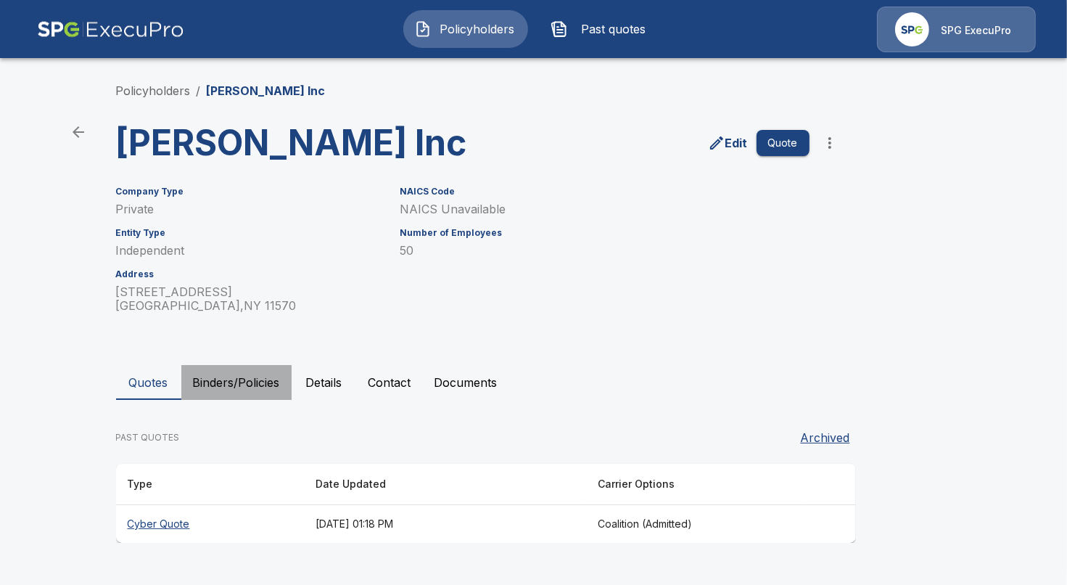
click at [229, 378] on button "Binders/Policies" at bounding box center [236, 382] width 110 height 35
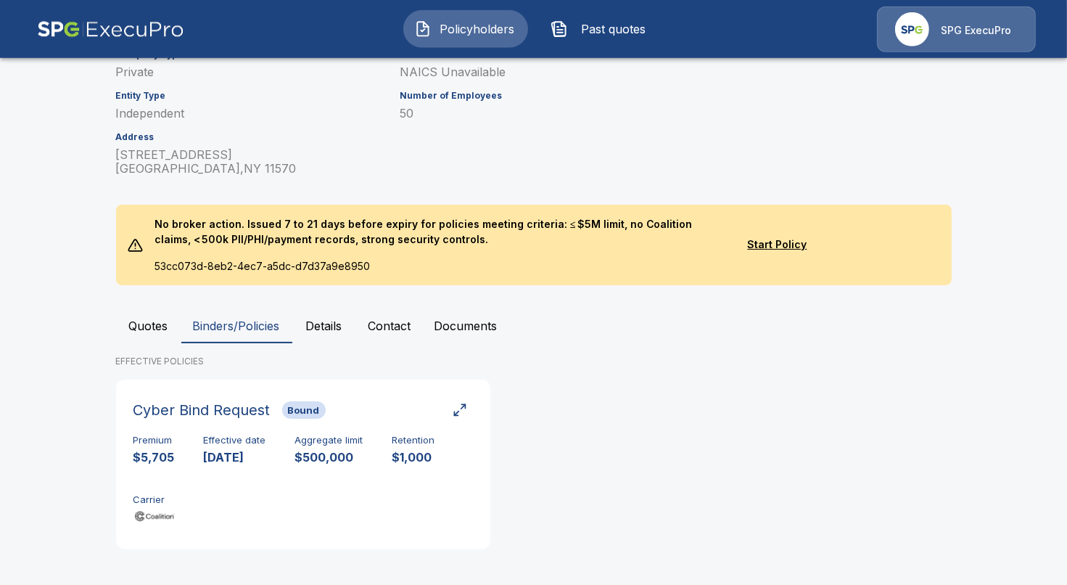
scroll to position [141, 0]
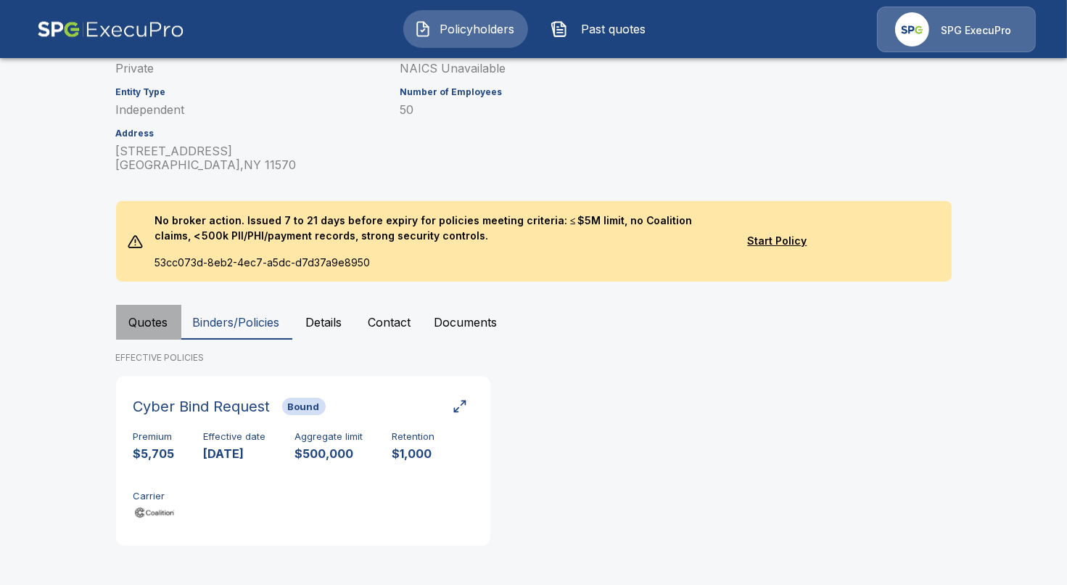
click at [149, 327] on button "Quotes" at bounding box center [148, 322] width 65 height 35
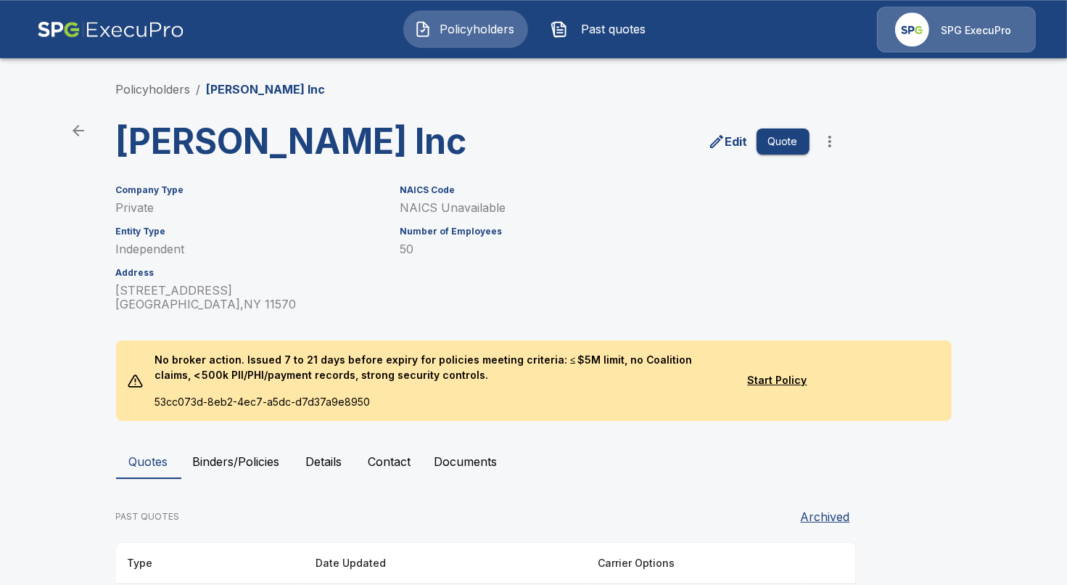
scroll to position [0, 0]
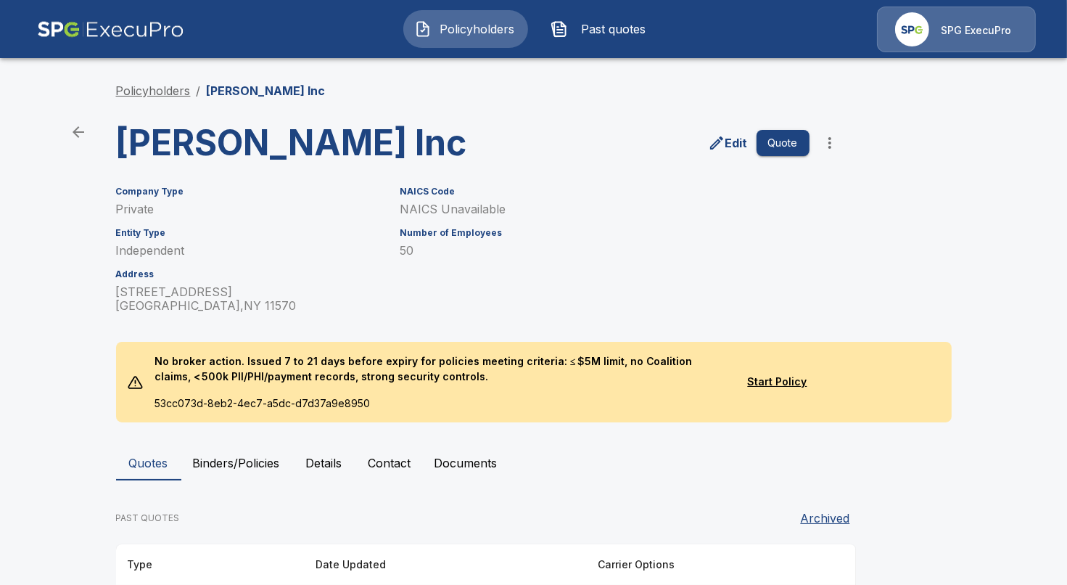
click at [161, 90] on link "Policyholders" at bounding box center [153, 90] width 75 height 15
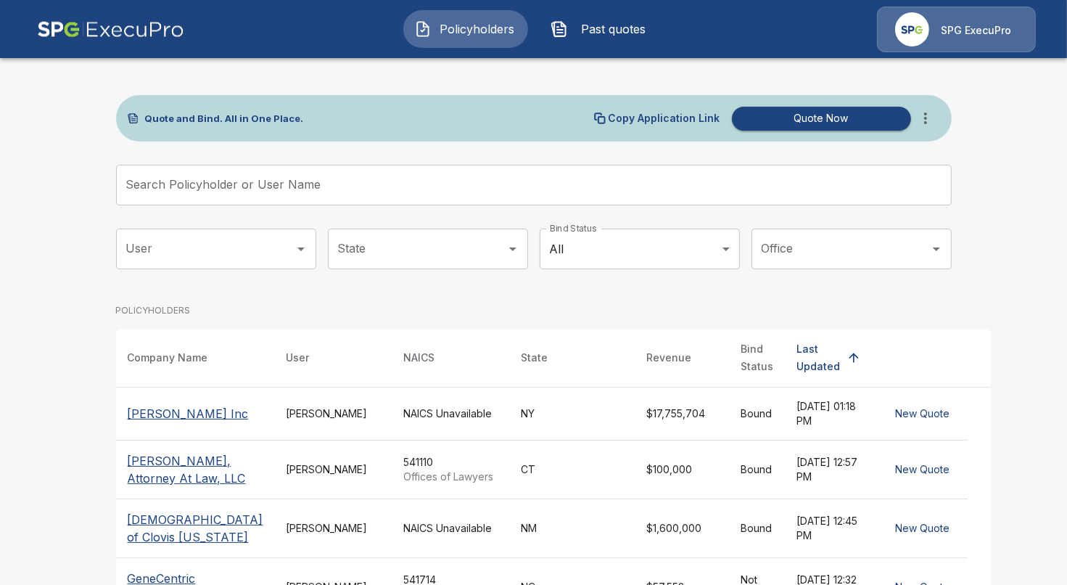
click at [709, 62] on div "Quote and Bind. All in One Place. Copy Application Link Quote Now Search Policy…" at bounding box center [534, 537] width 871 height 967
click at [931, 116] on icon "more" at bounding box center [925, 118] width 17 height 17
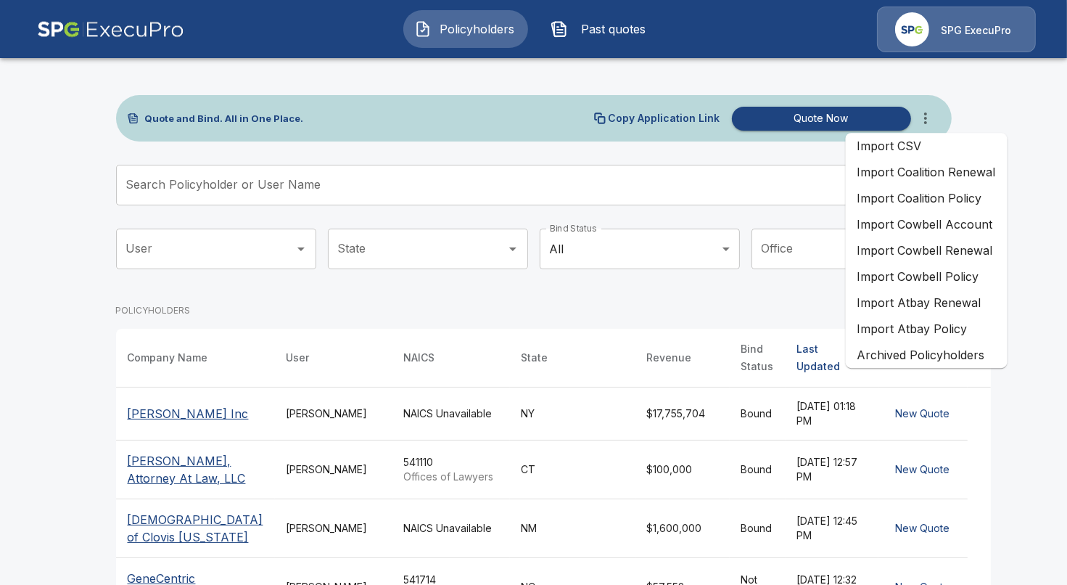
click at [948, 181] on li "Import Coalition Renewal" at bounding box center [927, 172] width 162 height 26
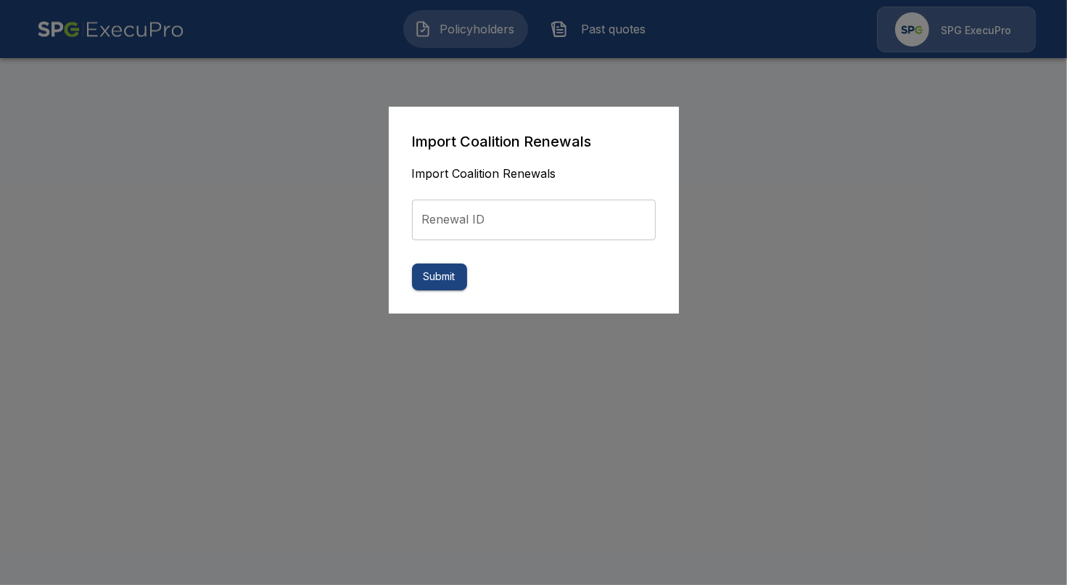
click at [561, 234] on input "Renewal ID" at bounding box center [534, 220] width 244 height 41
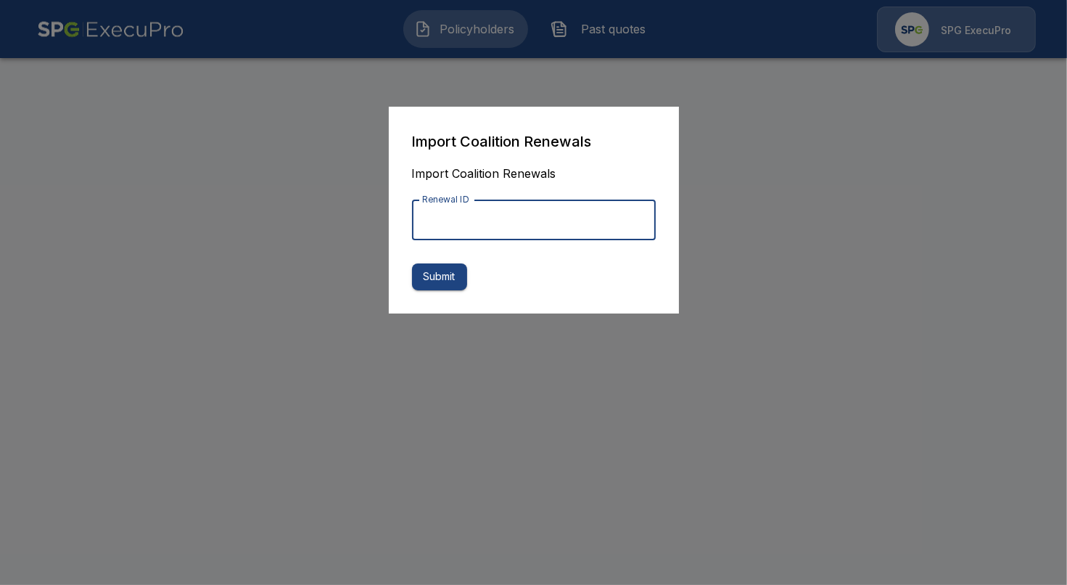
paste input "**********"
type input "**********"
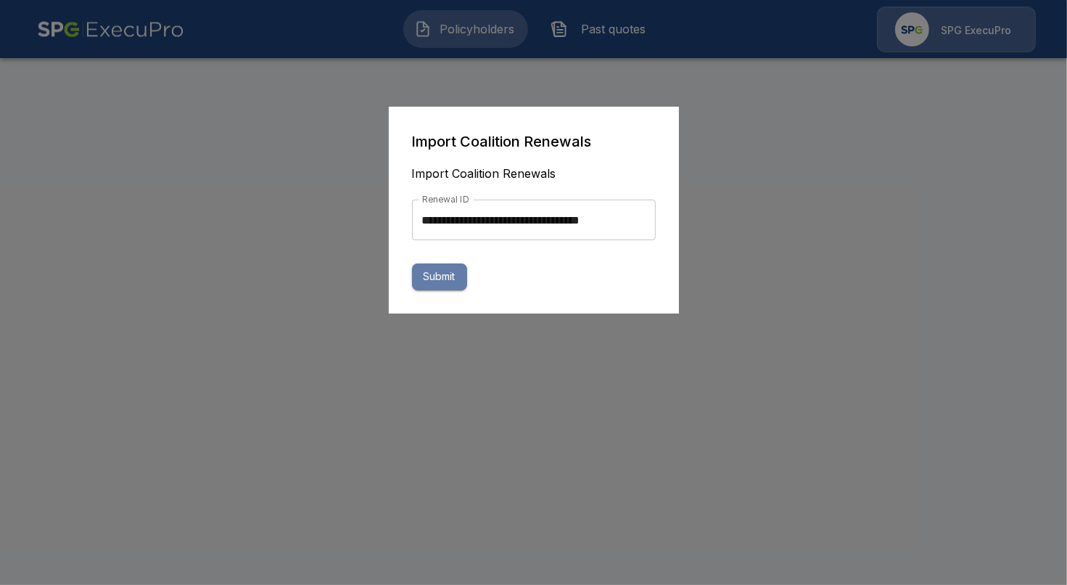
click at [452, 271] on button "Submit" at bounding box center [439, 276] width 55 height 27
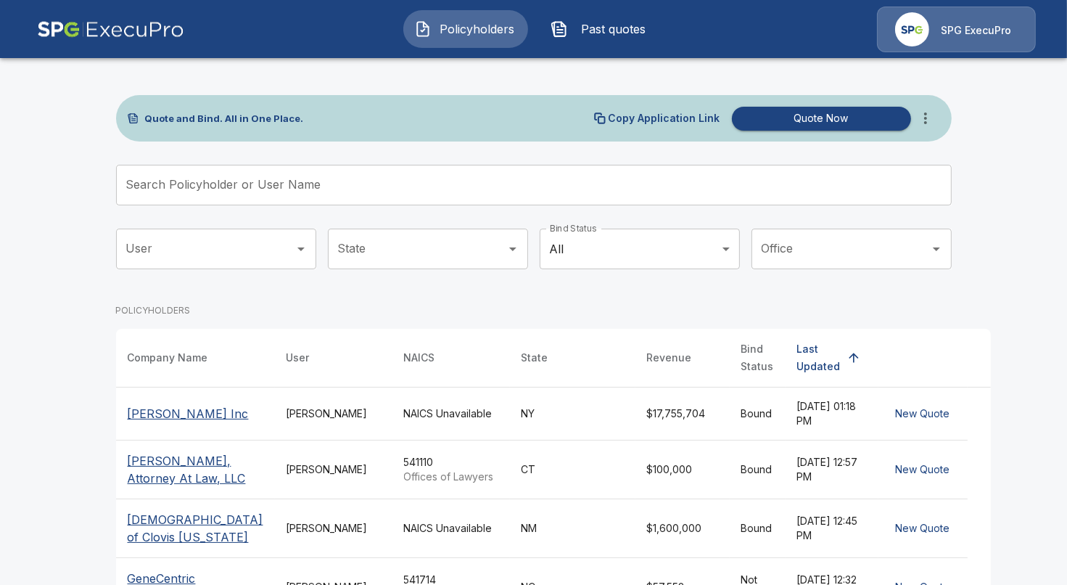
click at [638, 40] on button "Past quotes" at bounding box center [602, 29] width 125 height 38
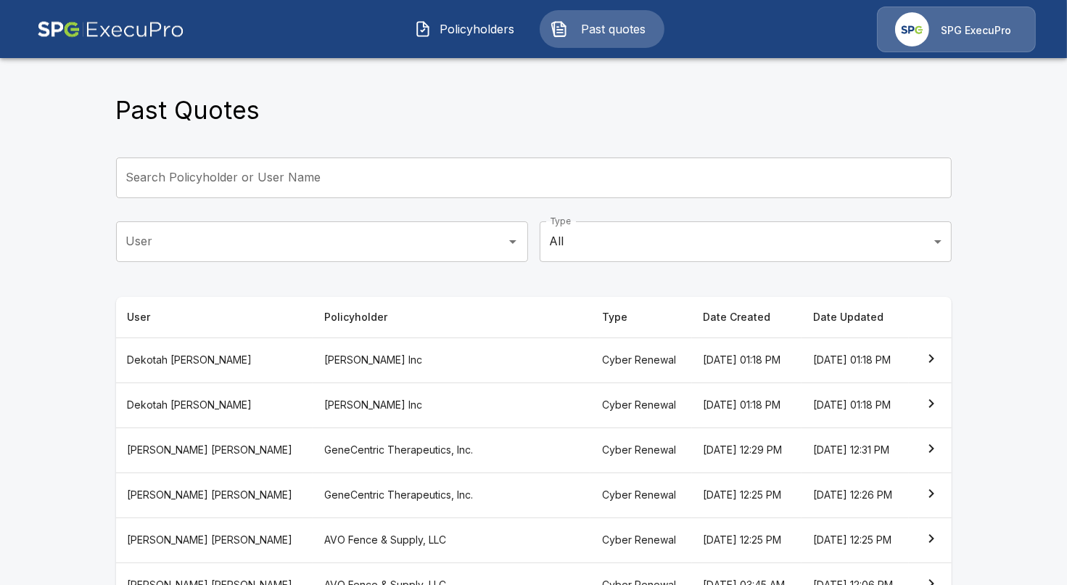
click at [313, 359] on th "[PERSON_NAME] Inc" at bounding box center [452, 359] width 278 height 45
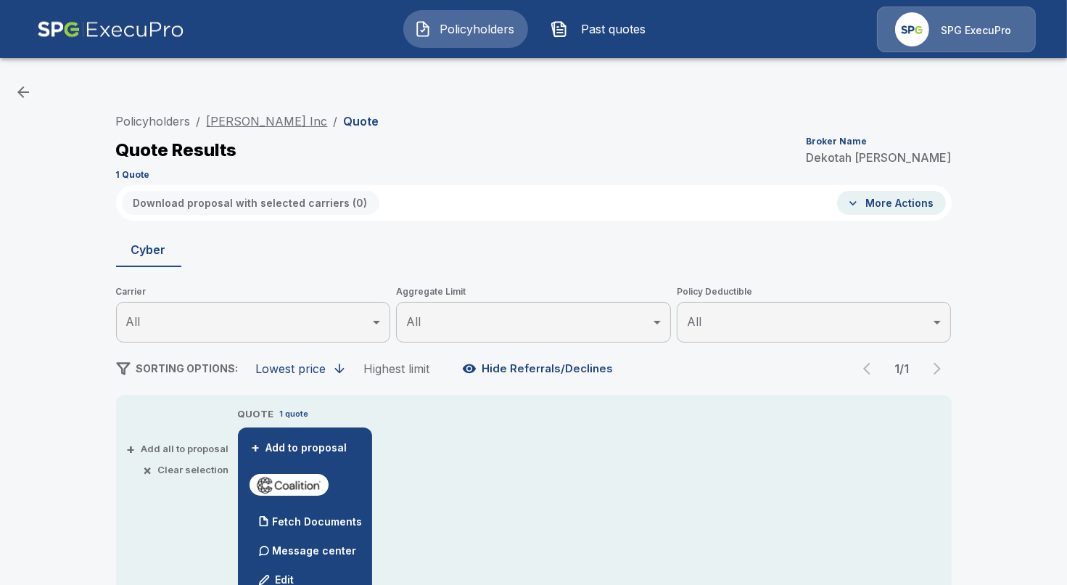
click at [228, 115] on link "[PERSON_NAME] Inc" at bounding box center [267, 121] width 121 height 15
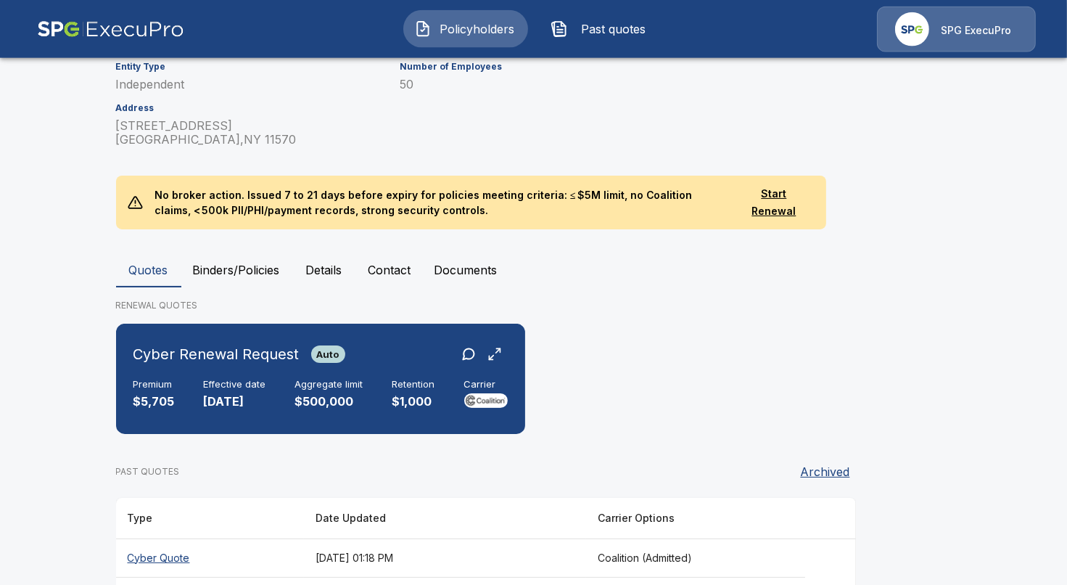
scroll to position [167, 0]
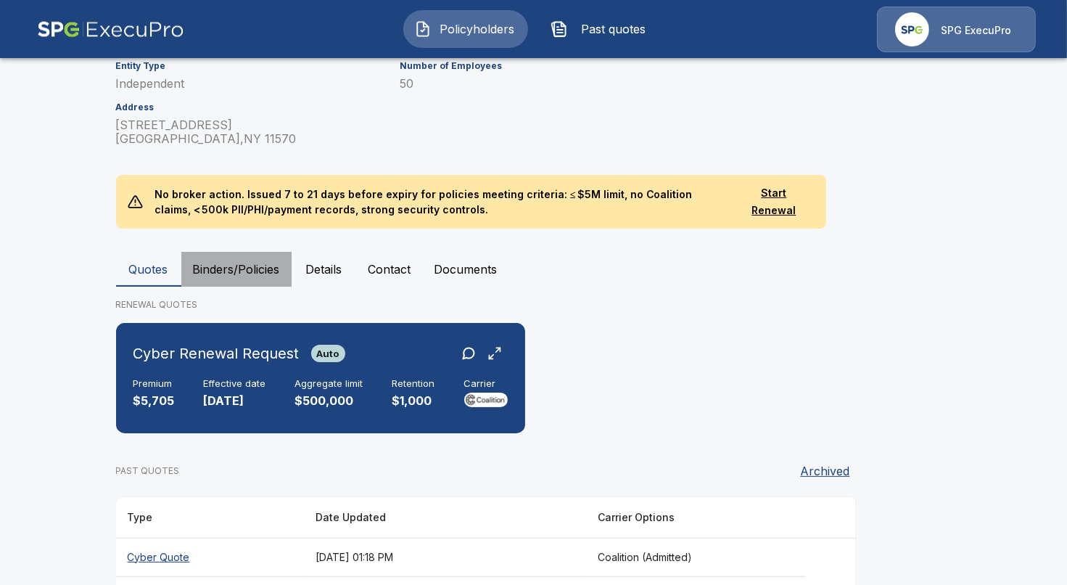
click at [254, 271] on button "Binders/Policies" at bounding box center [236, 269] width 110 height 35
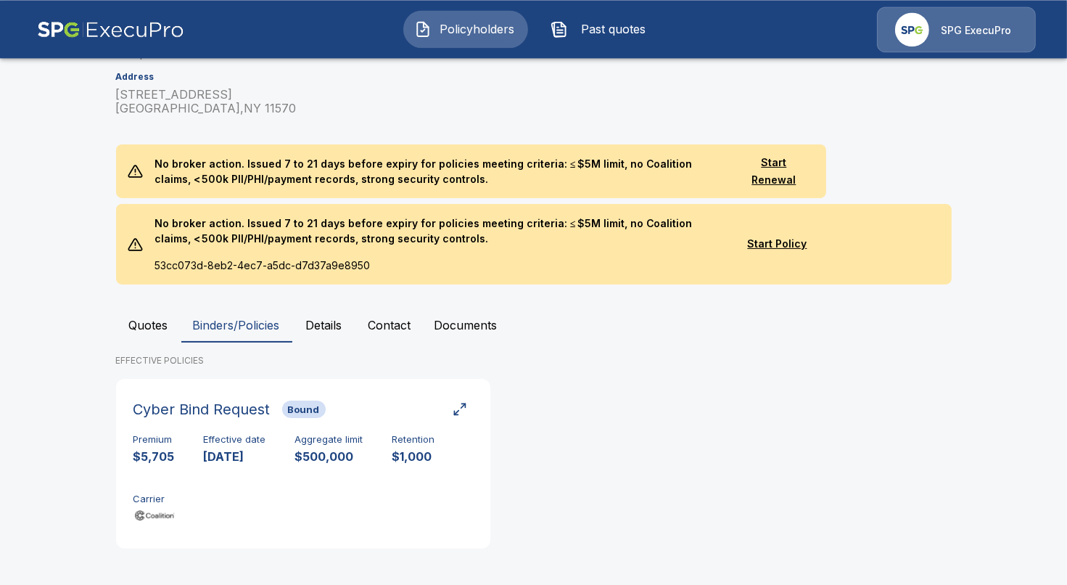
scroll to position [200, 0]
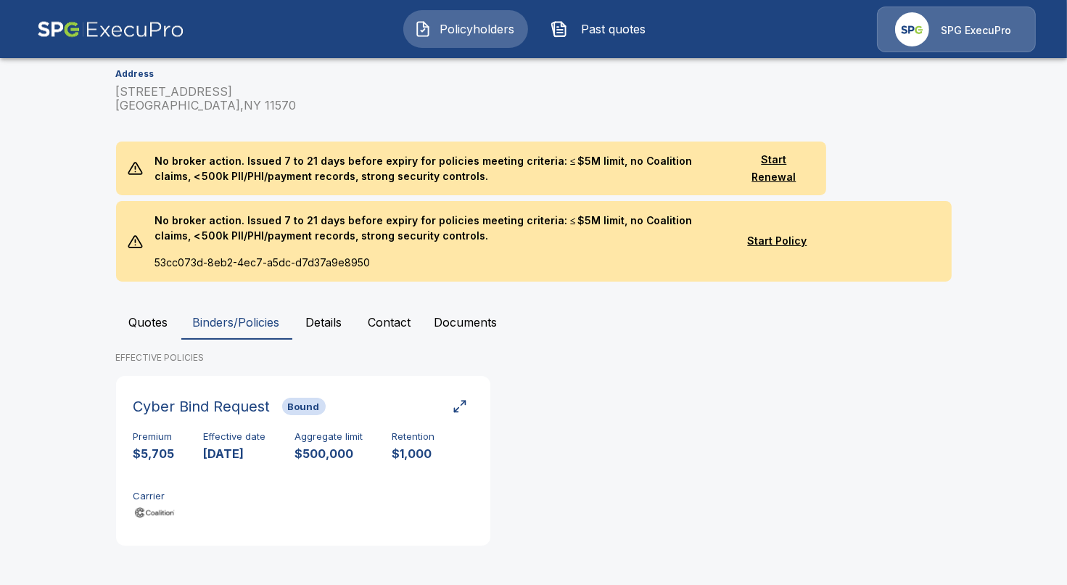
click at [159, 324] on button "Quotes" at bounding box center [148, 322] width 65 height 35
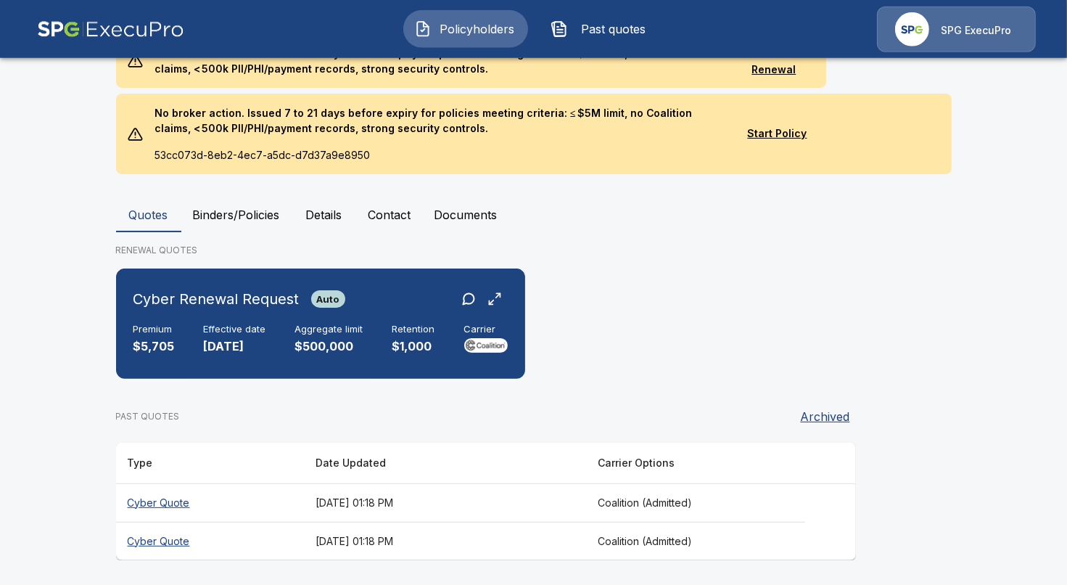
scroll to position [311, 0]
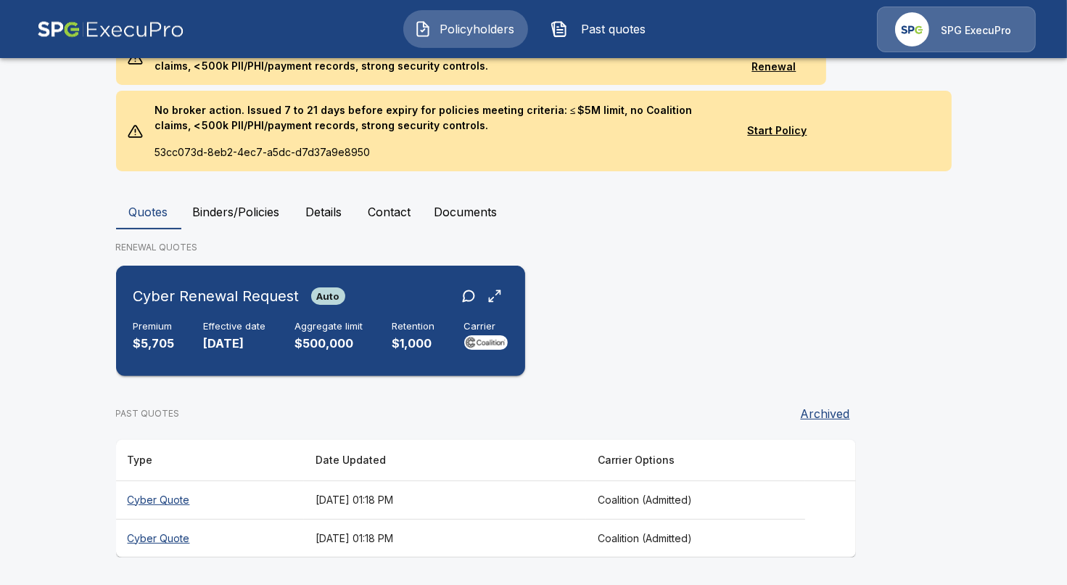
click at [314, 325] on h6 "Aggregate limit" at bounding box center [329, 327] width 68 height 12
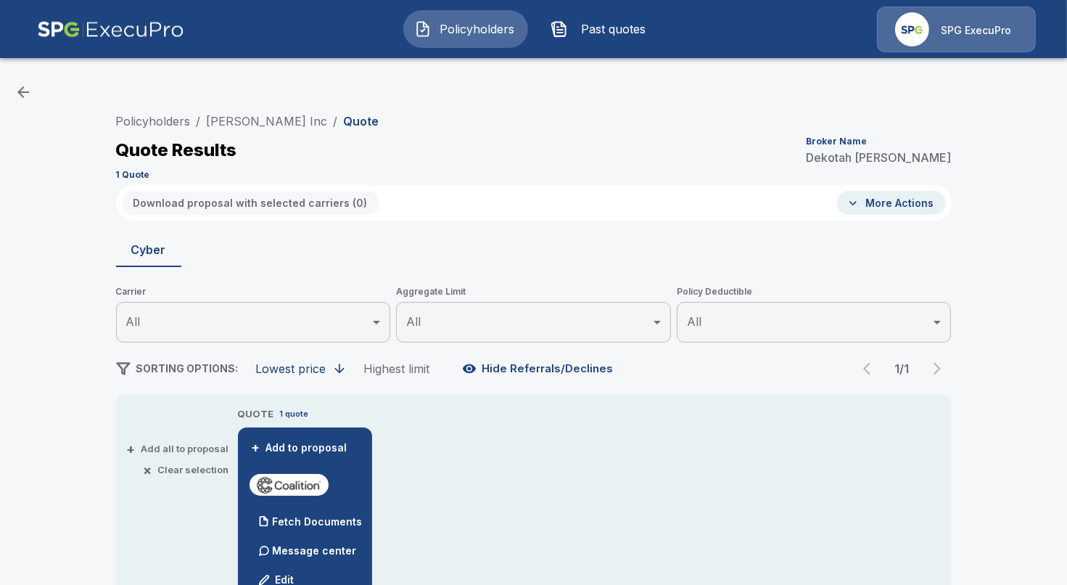
click at [132, 25] on img at bounding box center [110, 30] width 147 height 46
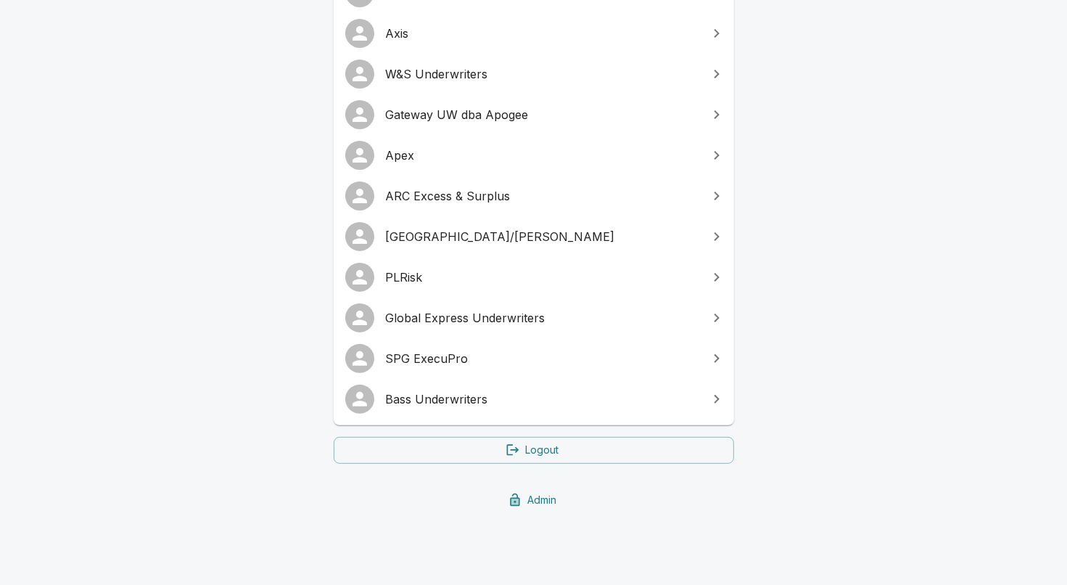
scroll to position [337, 0]
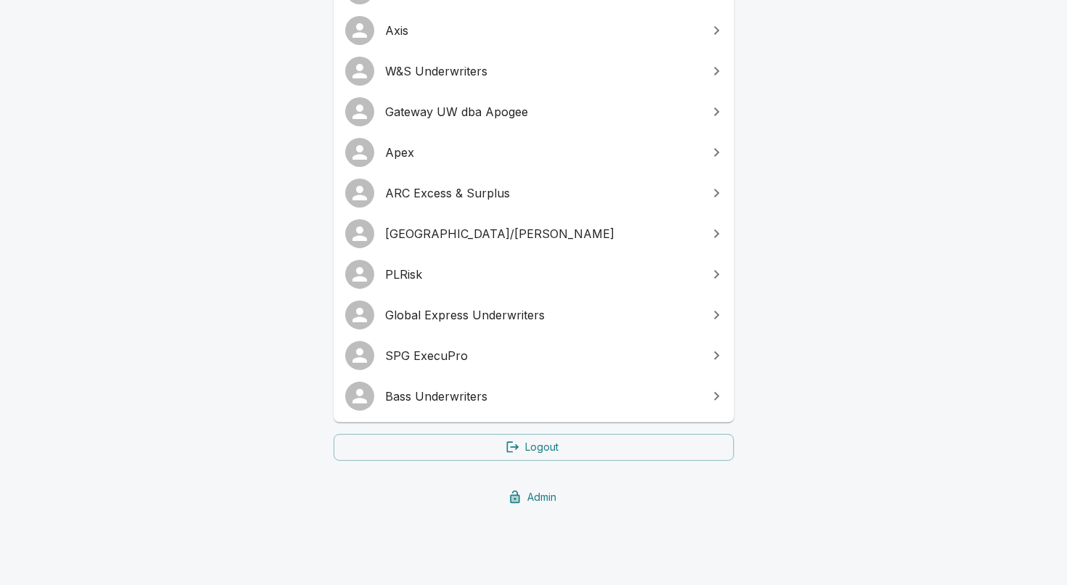
click at [488, 361] on span "SPG ExecuPro" at bounding box center [542, 355] width 313 height 17
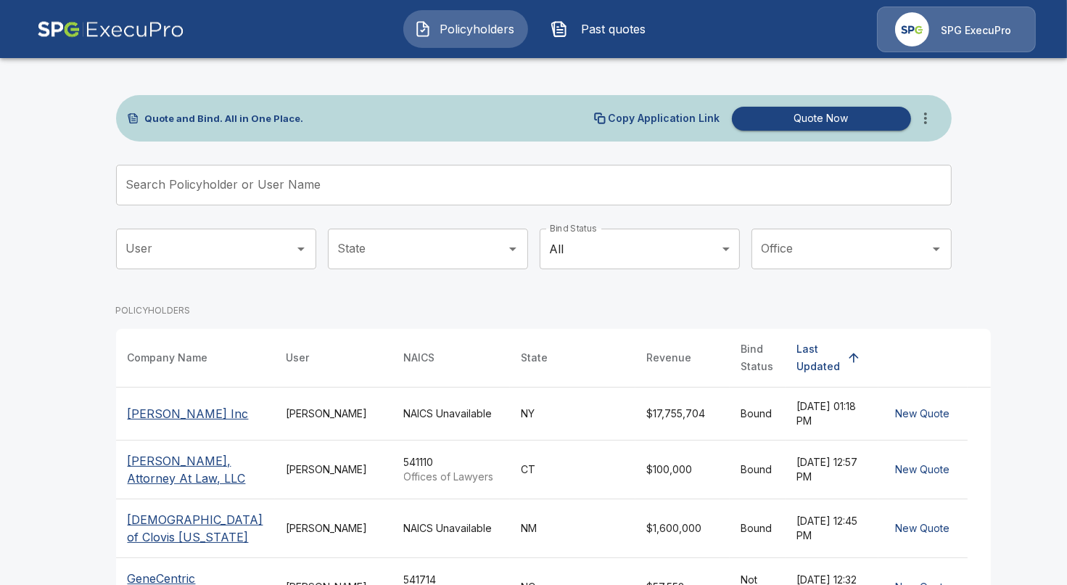
click at [326, 191] on input "Search Policyholder or User Name" at bounding box center [526, 185] width 820 height 41
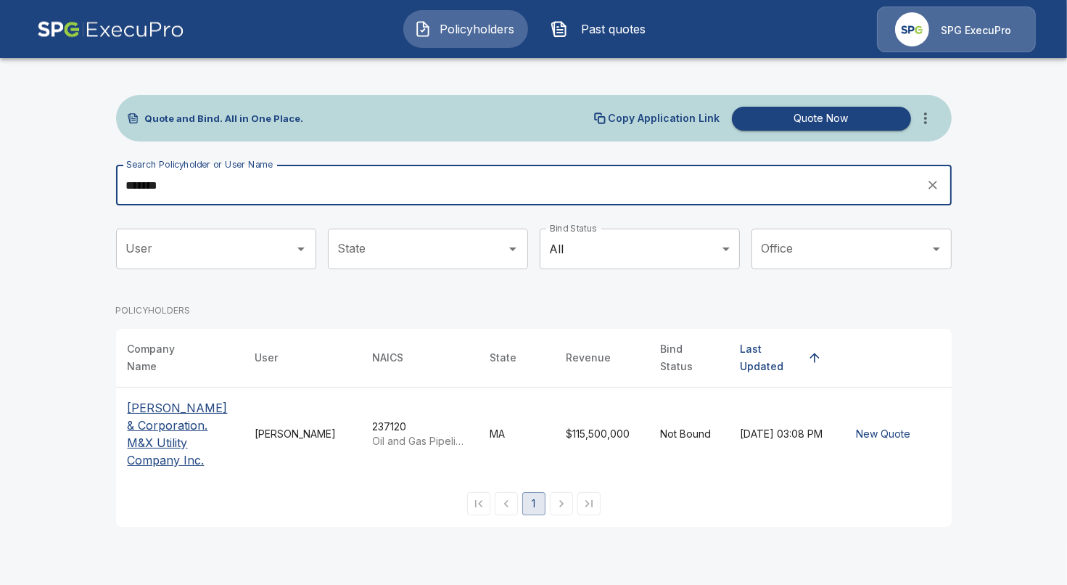
type input "*******"
click at [178, 418] on p "Robert J Devereaux & Corporation. M&X Utility Company Inc." at bounding box center [180, 434] width 104 height 70
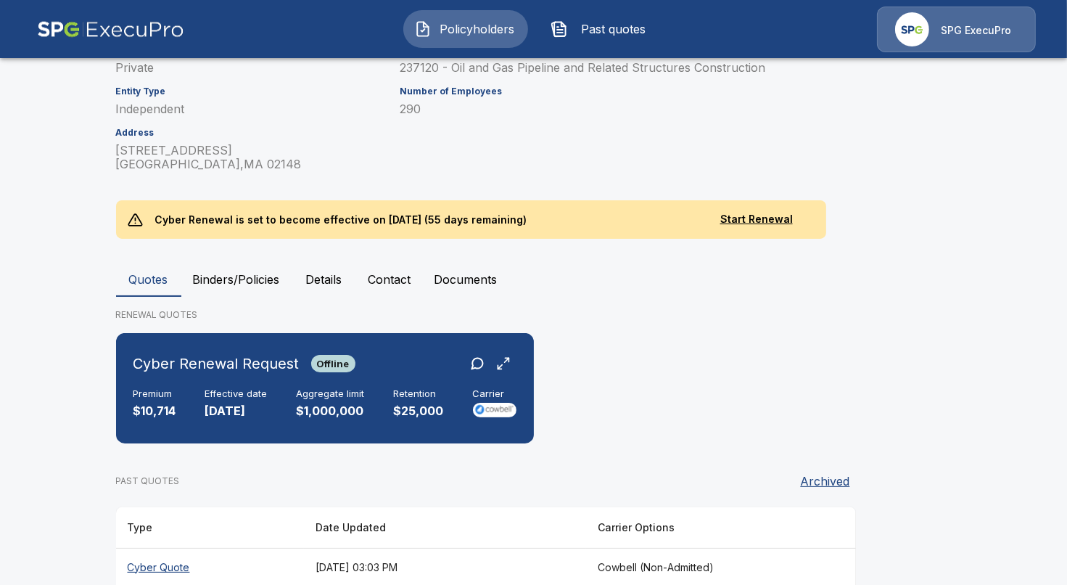
click at [257, 281] on button "Binders/Policies" at bounding box center [236, 279] width 110 height 35
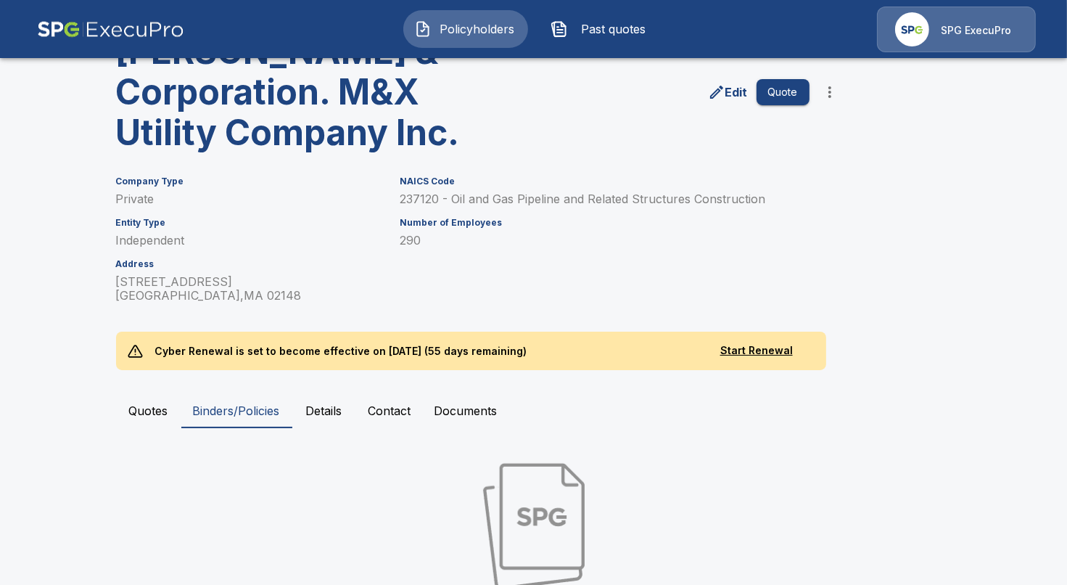
click at [351, 409] on button "Details" at bounding box center [324, 410] width 65 height 35
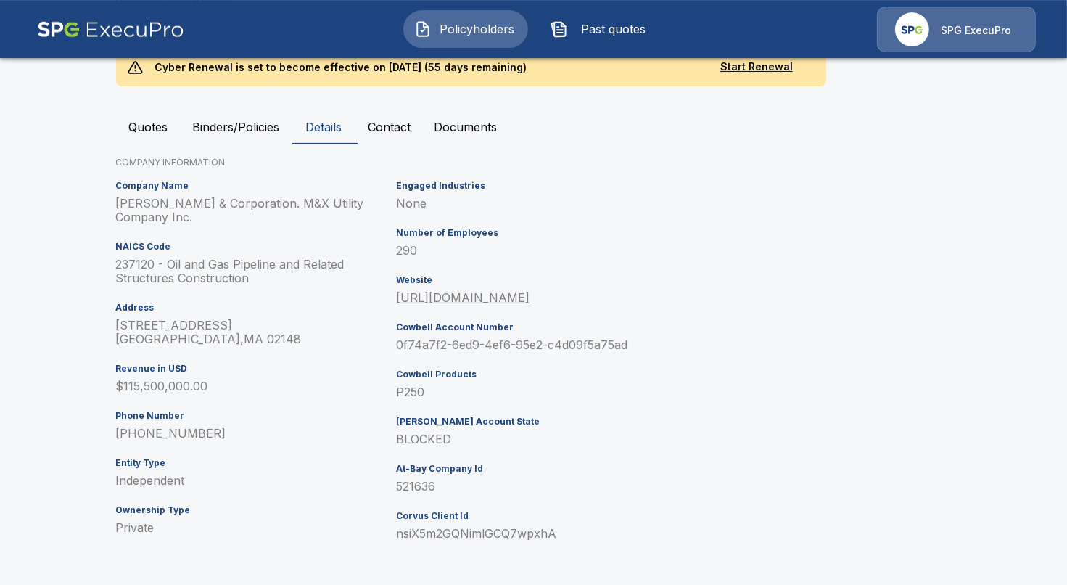
scroll to position [376, 0]
click at [411, 342] on p "0f74a7f2-6ed9-4ef6-95e2-c4d09f5a75ad" at bounding box center [568, 344] width 345 height 14
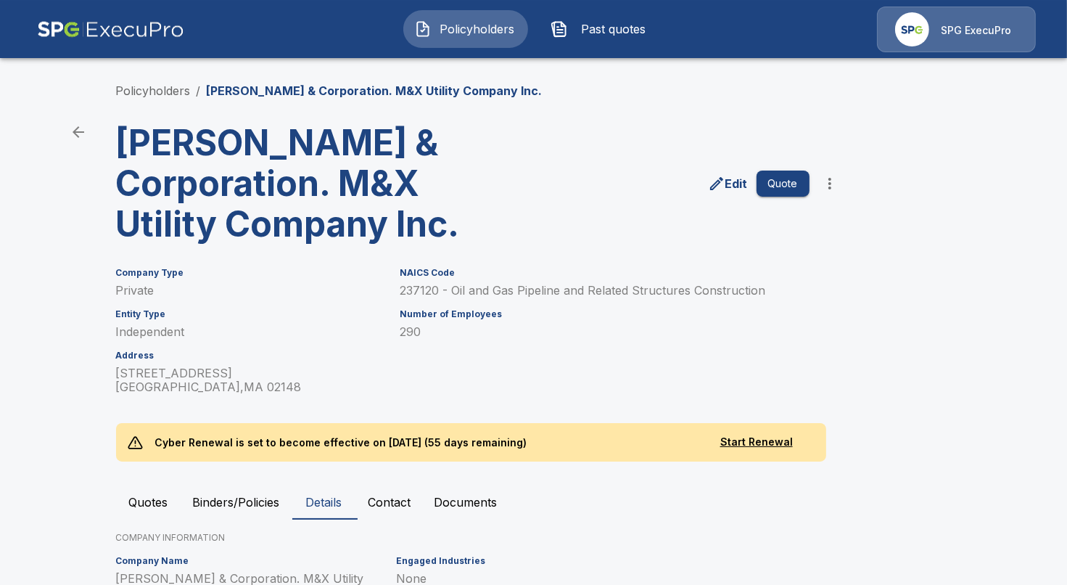
scroll to position [0, 0]
click at [178, 86] on link "Policyholders" at bounding box center [153, 90] width 75 height 15
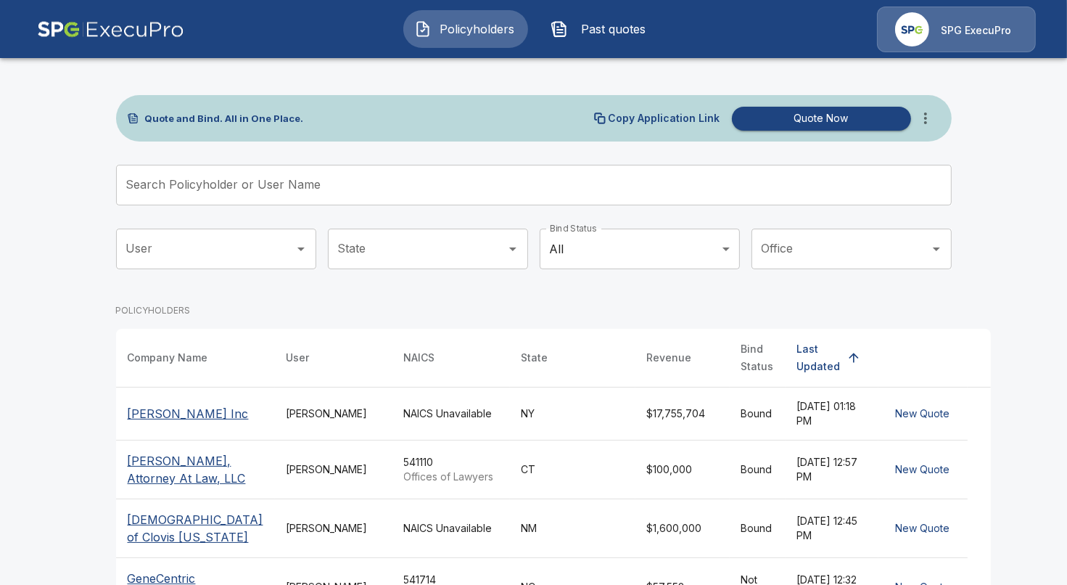
click at [304, 465] on div "[PERSON_NAME]" at bounding box center [334, 469] width 94 height 15
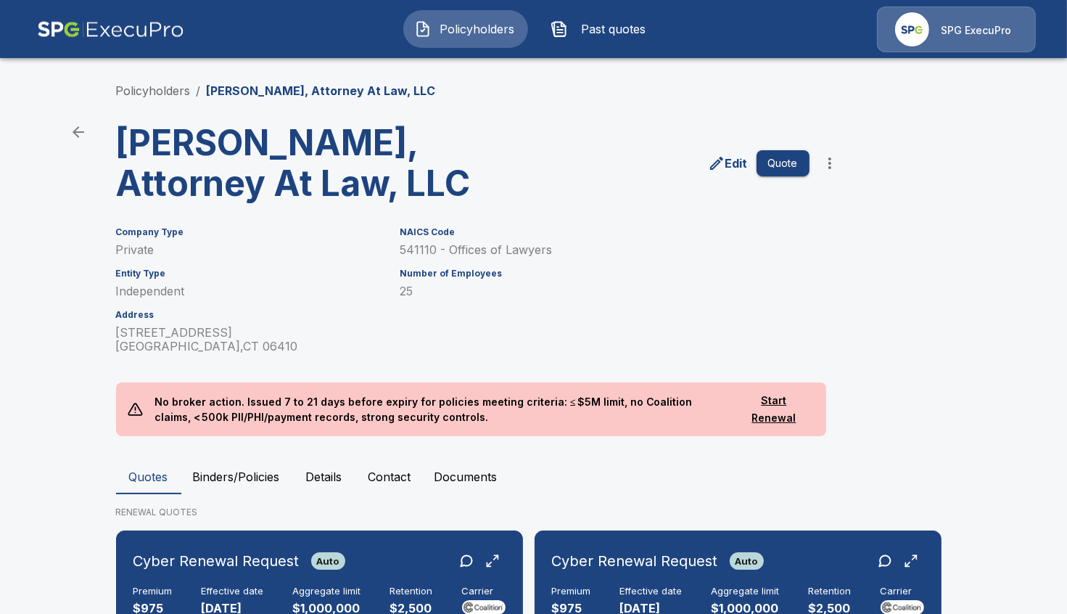
click at [321, 486] on button "Details" at bounding box center [324, 476] width 65 height 35
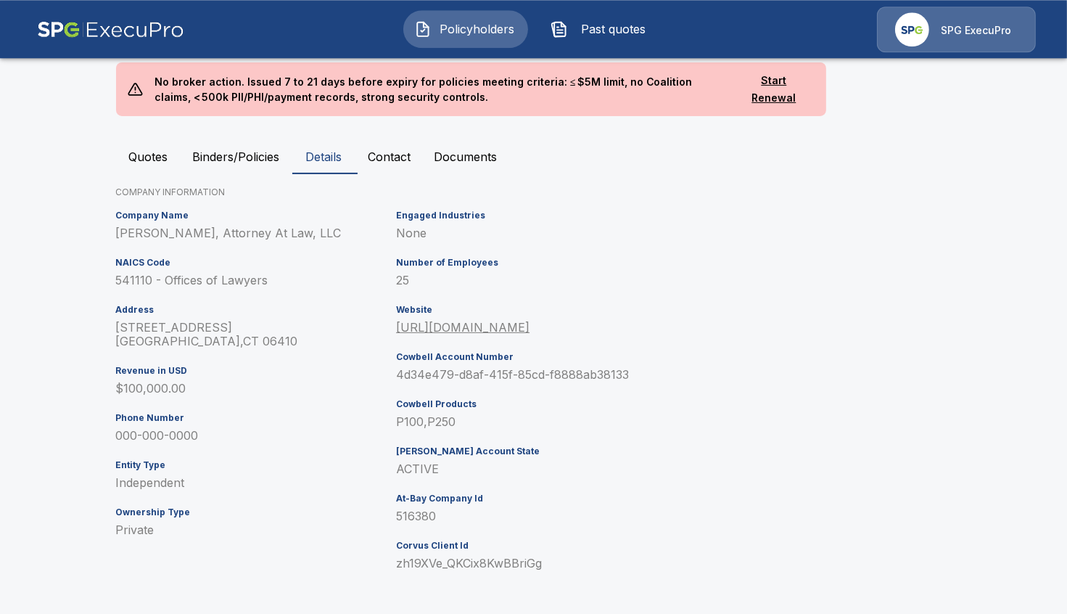
scroll to position [321, 0]
click at [432, 385] on div "Engaged Industries None Number of Employees 25 Website [URL][DOMAIN_NAME] Cowbe…" at bounding box center [565, 395] width 350 height 383
click at [434, 376] on p "4d34e479-d8af-415f-85cd-f8888ab38133" at bounding box center [568, 374] width 345 height 14
